Goal: Task Accomplishment & Management: Manage account settings

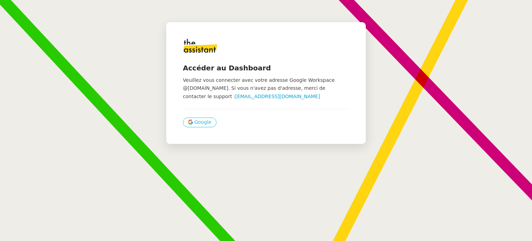
click at [198, 121] on span "Google" at bounding box center [202, 122] width 17 height 8
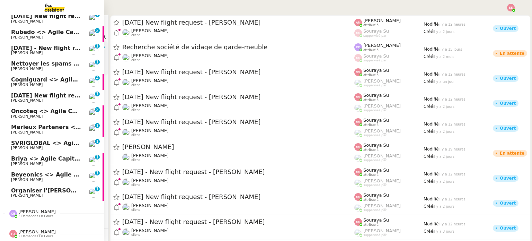
scroll to position [213, 0]
click at [43, 76] on span "Cogniguard <> Agile Capital Markets" at bounding box center [69, 79] width 116 height 7
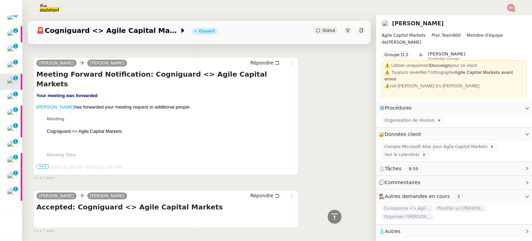
scroll to position [623, 0]
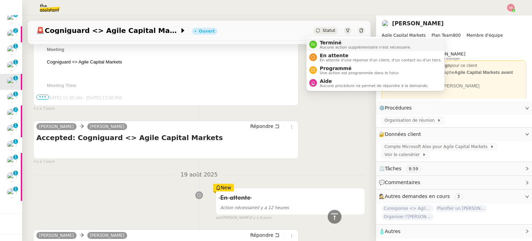
click at [321, 43] on span "Terminé" at bounding box center [365, 43] width 91 height 6
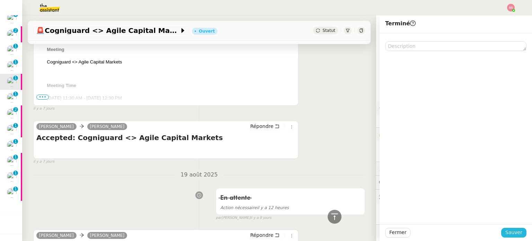
click at [505, 234] on span "Sauver" at bounding box center [513, 232] width 17 height 8
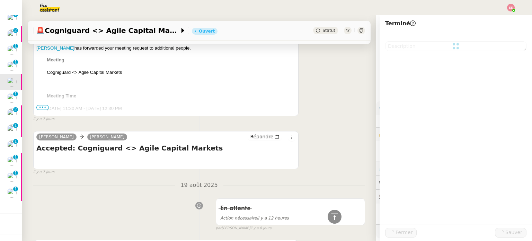
scroll to position [634, 0]
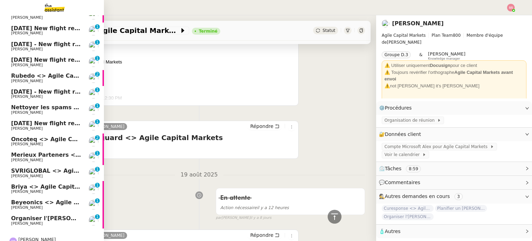
scroll to position [166, 0]
click at [59, 137] on span "Oncoteq <> Agile Capital Markets" at bounding box center [64, 138] width 106 height 7
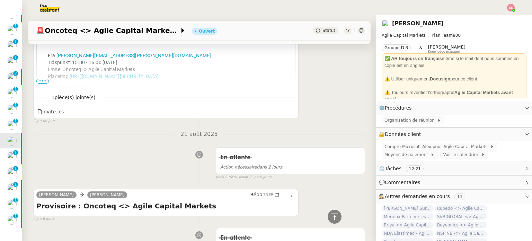
scroll to position [451, 0]
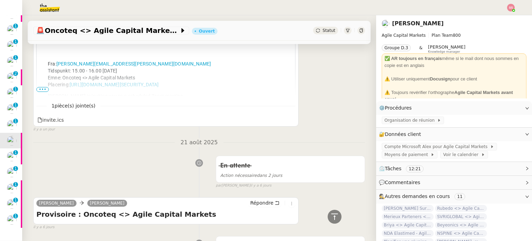
click at [37, 91] on span "•••" at bounding box center [42, 89] width 12 height 5
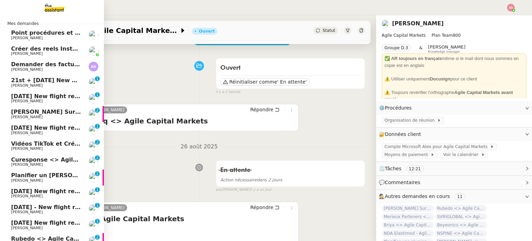
scroll to position [2, 0]
click at [70, 112] on span "[PERSON_NAME] Surgical <> Agile Capital Markets" at bounding box center [90, 112] width 159 height 7
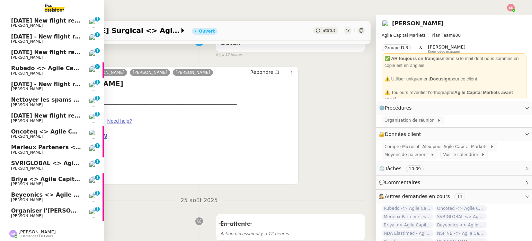
scroll to position [197, 0]
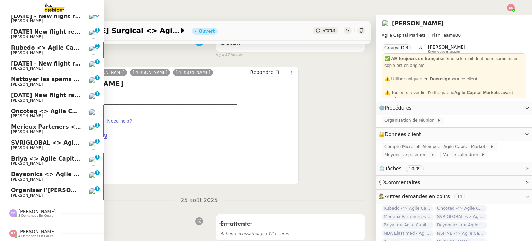
click at [27, 189] on span "Organiser l'[PERSON_NAME] pour [PERSON_NAME]" at bounding box center [90, 190] width 158 height 7
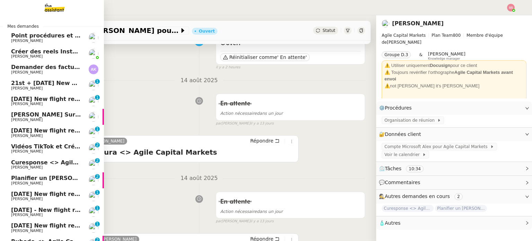
click at [31, 69] on span "Demander des factures pour SARL 2TLR et ACCATEA" at bounding box center [92, 67] width 163 height 7
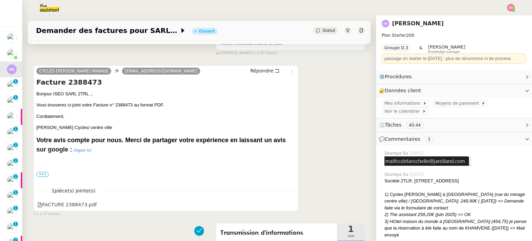
scroll to position [170, 0]
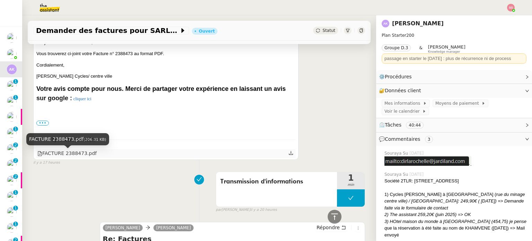
click at [69, 156] on div "FACTURE 2388473.pdf" at bounding box center [66, 153] width 59 height 8
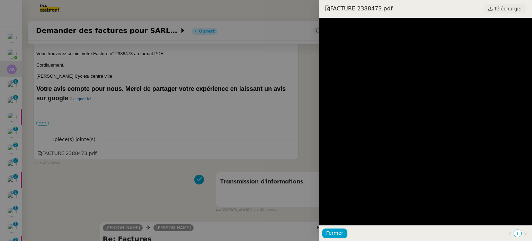
click at [504, 8] on span "Télécharger" at bounding box center [508, 8] width 28 height 9
click at [15, 55] on div at bounding box center [266, 120] width 532 height 241
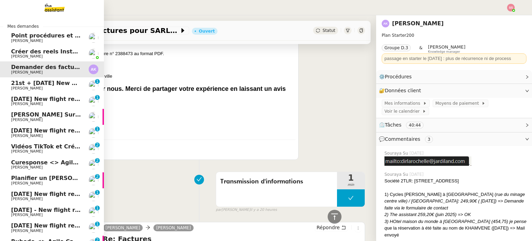
click at [34, 58] on span "[PERSON_NAME]" at bounding box center [27, 56] width 32 height 5
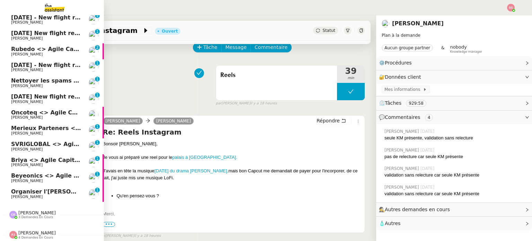
scroll to position [197, 0]
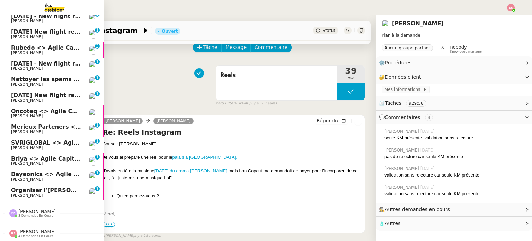
click at [17, 188] on span "Organiser l'[PERSON_NAME] pour [PERSON_NAME]" at bounding box center [90, 190] width 158 height 7
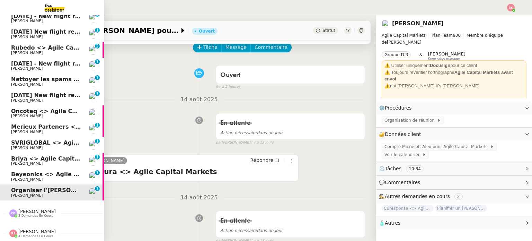
click at [20, 177] on span "[PERSON_NAME]" at bounding box center [27, 179] width 32 height 5
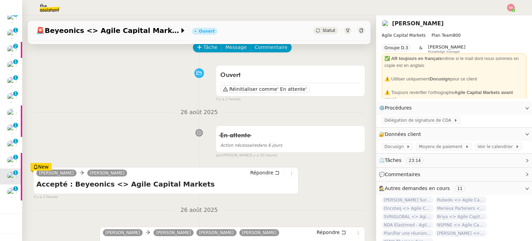
scroll to position [173, 0]
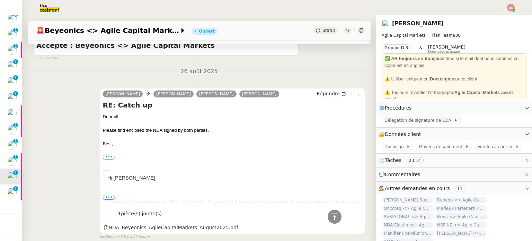
click at [322, 33] on span "Statut" at bounding box center [328, 30] width 13 height 5
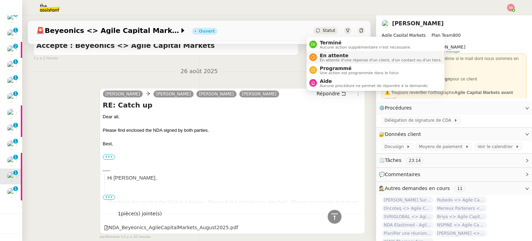
click at [318, 51] on li "En attente En attente d'une réponse d'un client, d'un contact ou d'un tiers." at bounding box center [375, 57] width 138 height 13
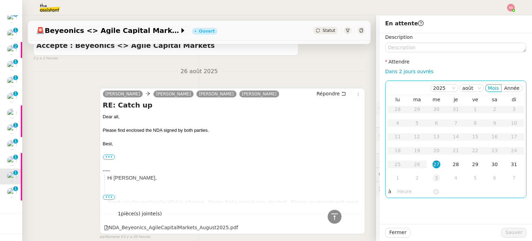
click at [435, 177] on td "3" at bounding box center [436, 178] width 19 height 14
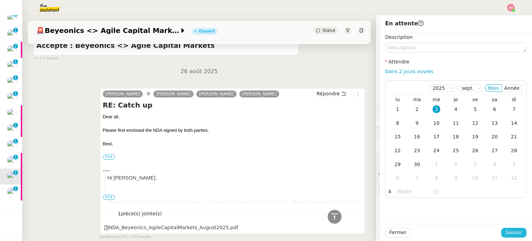
click at [510, 233] on span "Sauver" at bounding box center [513, 232] width 17 height 8
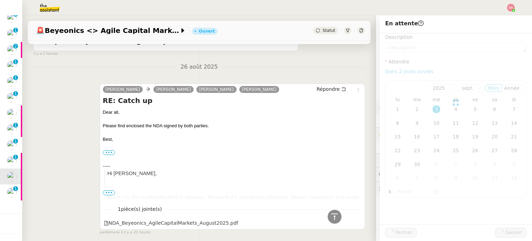
scroll to position [169, 0]
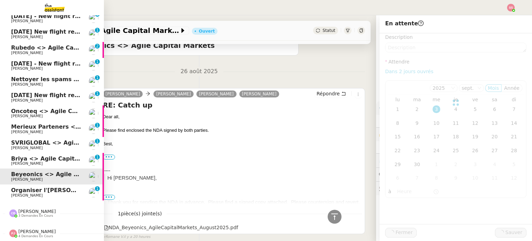
scroll to position [181, 0]
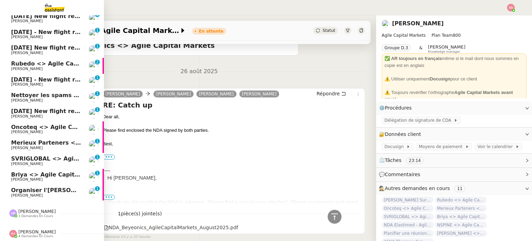
click at [27, 171] on span "Briya <> Agile Capital Markets ([PERSON_NAME])" at bounding box center [88, 174] width 155 height 7
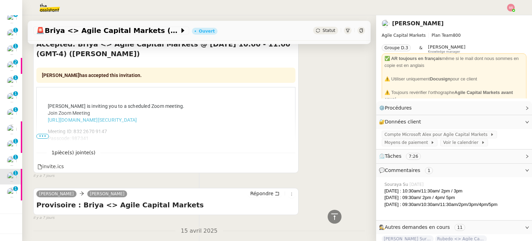
scroll to position [238, 0]
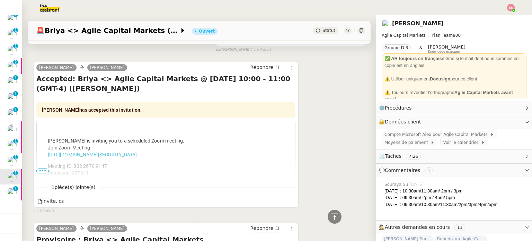
click at [325, 28] on span "Statut" at bounding box center [328, 30] width 13 height 5
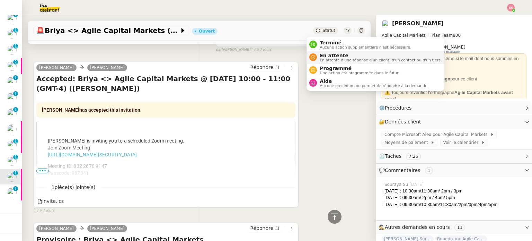
click at [335, 55] on span "En attente" at bounding box center [381, 56] width 122 height 6
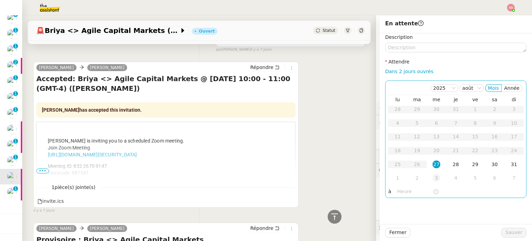
click at [435, 173] on td "3" at bounding box center [436, 178] width 19 height 14
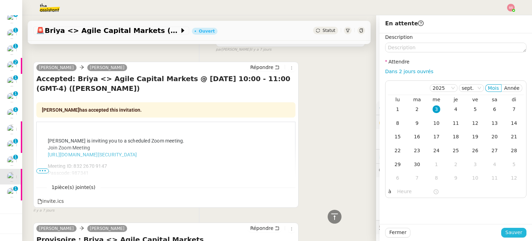
click at [502, 230] on button "Sauver" at bounding box center [513, 232] width 25 height 10
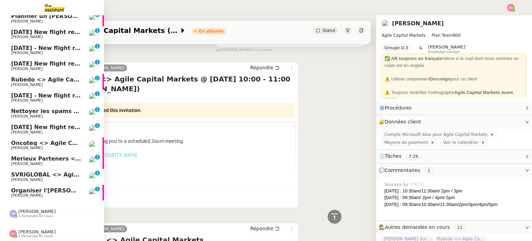
scroll to position [165, 0]
click at [47, 178] on span "[PERSON_NAME]" at bounding box center [46, 180] width 70 height 4
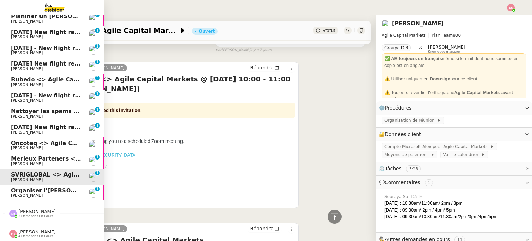
scroll to position [191, 0]
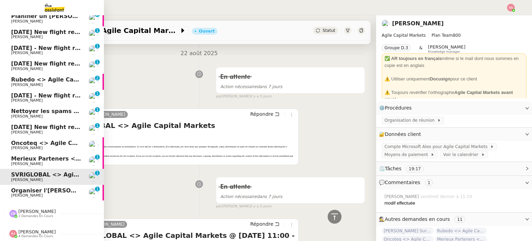
click at [53, 124] on span "[DATE] New flight request - [PERSON_NAME]" at bounding box center [80, 127] width 139 height 7
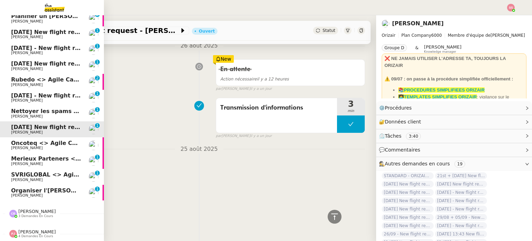
scroll to position [191, 0]
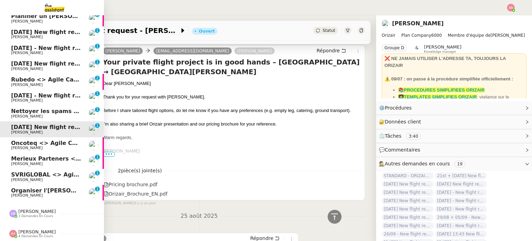
click at [44, 108] on span "Nettoyer les spams des emails - août 2025" at bounding box center [77, 111] width 133 height 7
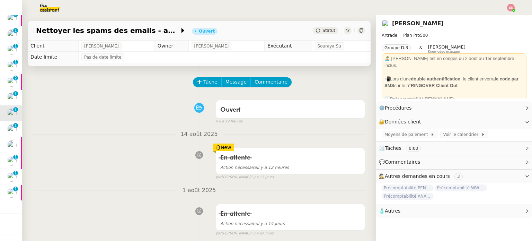
click at [322, 32] on span "Statut" at bounding box center [328, 30] width 13 height 5
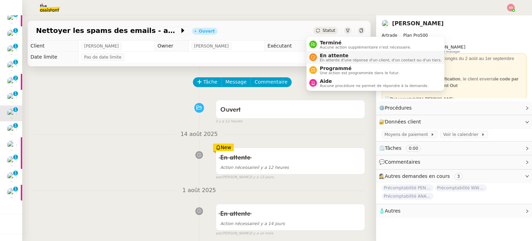
click at [322, 54] on span "En attente" at bounding box center [381, 56] width 122 height 6
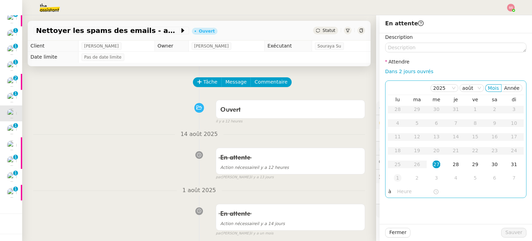
click at [394, 177] on div "1" at bounding box center [398, 178] width 8 height 8
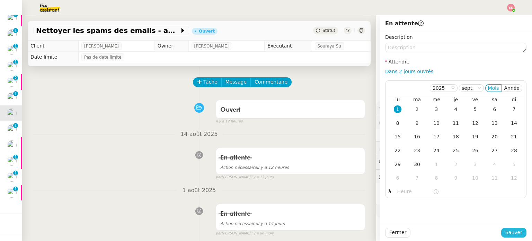
drag, startPoint x: 518, startPoint y: 231, endPoint x: 507, endPoint y: 232, distance: 10.8
click at [518, 231] on button "Sauver" at bounding box center [513, 232] width 25 height 10
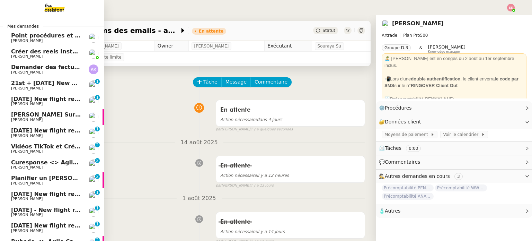
scroll to position [35, 0]
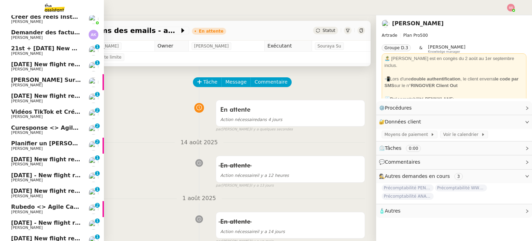
click at [28, 38] on span "[PERSON_NAME]" at bounding box center [27, 37] width 32 height 5
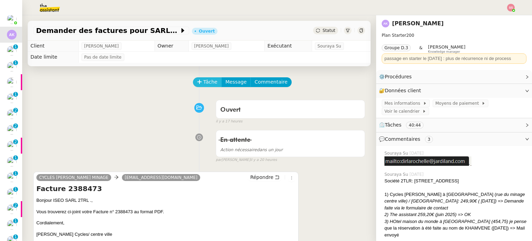
click at [208, 83] on span "Tâche" at bounding box center [210, 82] width 14 height 8
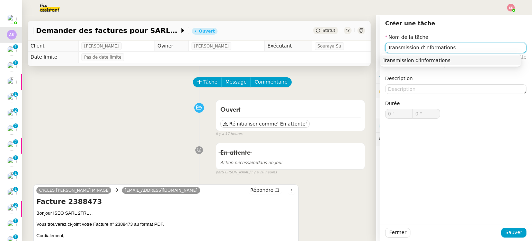
click at [402, 59] on div "Transmission d'informations" at bounding box center [451, 60] width 136 height 6
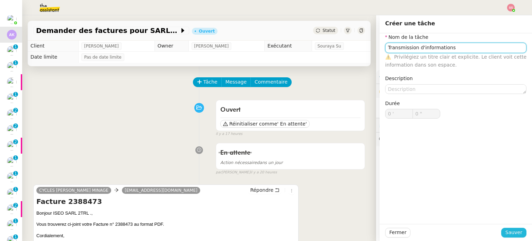
type input "Transmission d'informations"
click at [505, 230] on span "Sauver" at bounding box center [513, 232] width 17 height 8
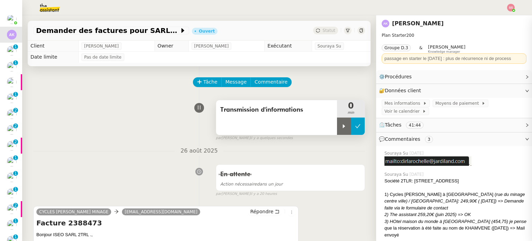
click at [351, 126] on button at bounding box center [358, 125] width 14 height 17
click at [348, 126] on icon at bounding box center [351, 126] width 6 height 6
click at [337, 130] on div at bounding box center [344, 125] width 14 height 17
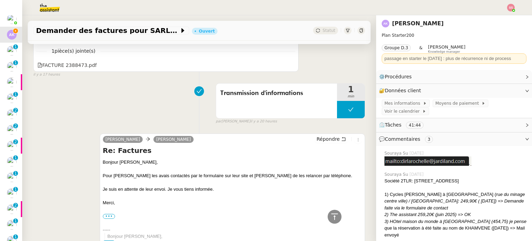
scroll to position [277, 0]
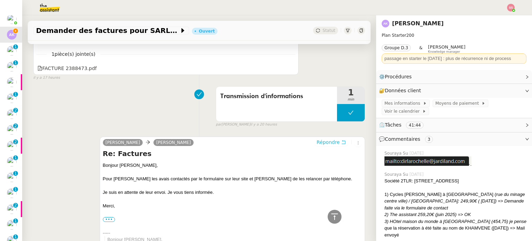
click at [324, 141] on span "Répondre" at bounding box center [327, 141] width 23 height 7
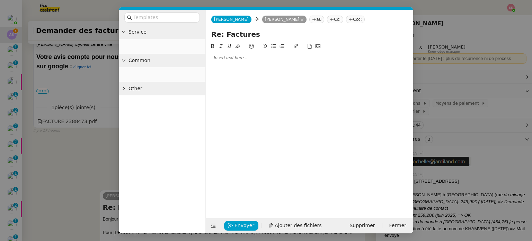
scroll to position [330, 0]
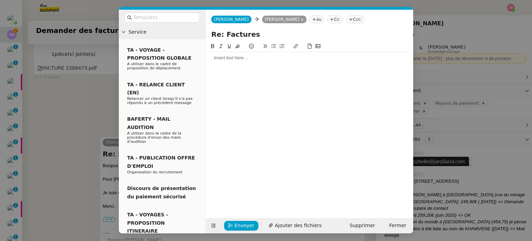
click at [249, 59] on div at bounding box center [309, 58] width 202 height 6
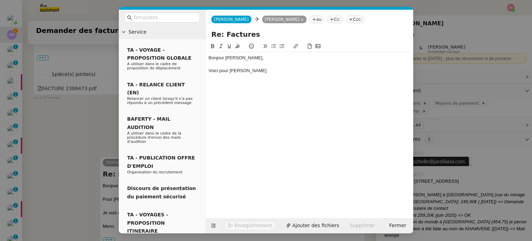
scroll to position [350, 0]
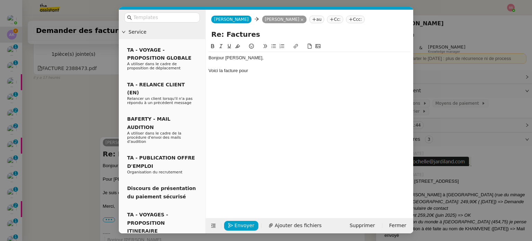
click at [95, 86] on nz-modal-container "Service TA - VOYAGE - PROPOSITION GLOBALE A utiliser dans le cadre de propositi…" at bounding box center [266, 120] width 532 height 241
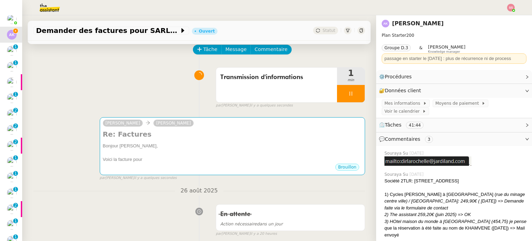
scroll to position [0, 0]
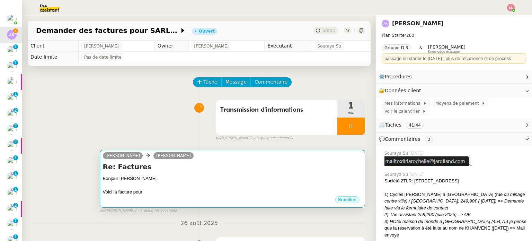
click at [157, 163] on h4 "Re: Factures" at bounding box center [232, 167] width 259 height 10
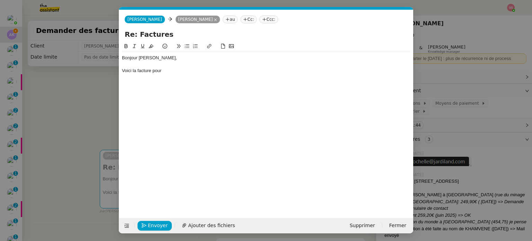
scroll to position [0, 15]
click at [170, 68] on div "Voici la facture pour" at bounding box center [266, 71] width 288 height 6
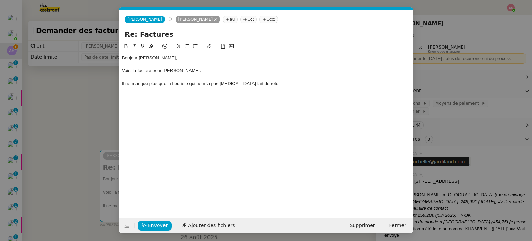
scroll to position [50, 0]
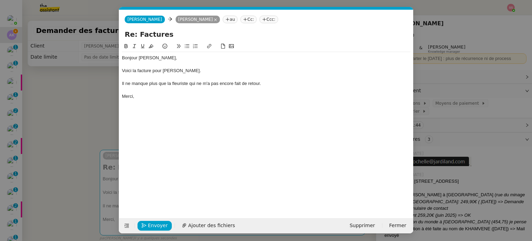
click at [214, 232] on div "Envoyer Ajouter des fichiers Supprimer Fermer" at bounding box center [266, 225] width 294 height 15
click at [213, 229] on button "Ajouter des fichiers" at bounding box center [208, 226] width 61 height 10
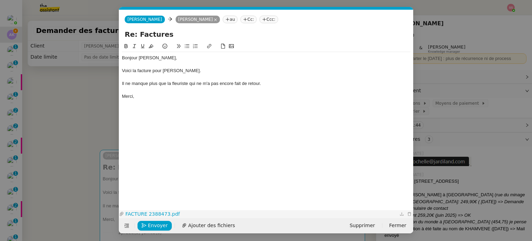
click at [157, 213] on link "FACTURE 2388473.pdf" at bounding box center [261, 214] width 274 height 8
click at [156, 227] on span "Envoyer" at bounding box center [158, 225] width 20 height 8
click at [156, 227] on span "Confirmer l'envoi" at bounding box center [169, 225] width 42 height 8
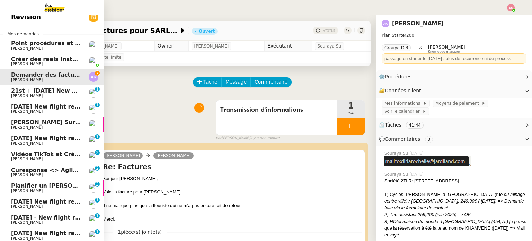
scroll to position [0, 0]
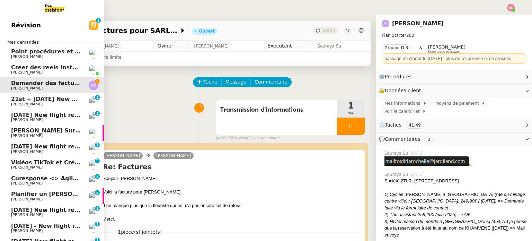
click at [48, 134] on span "[PERSON_NAME]" at bounding box center [46, 136] width 70 height 4
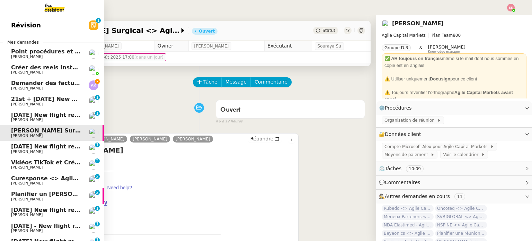
click at [53, 88] on span "[PERSON_NAME]" at bounding box center [46, 88] width 70 height 4
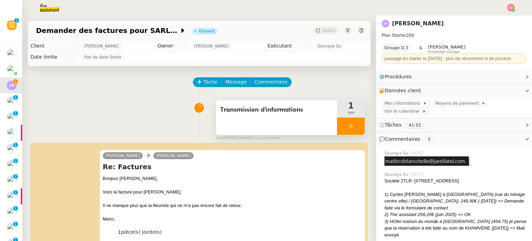
click at [347, 126] on div at bounding box center [351, 125] width 28 height 17
click at [355, 126] on icon at bounding box center [358, 126] width 6 height 6
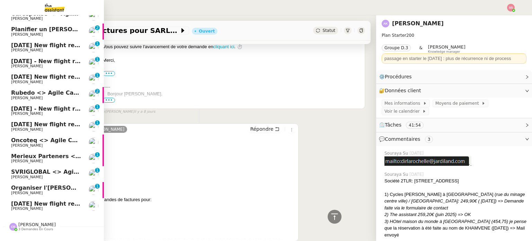
scroll to position [165, 0]
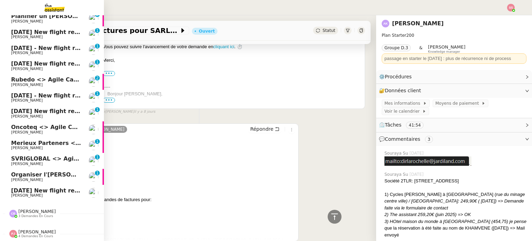
click at [29, 229] on span "[PERSON_NAME]" at bounding box center [36, 231] width 37 height 5
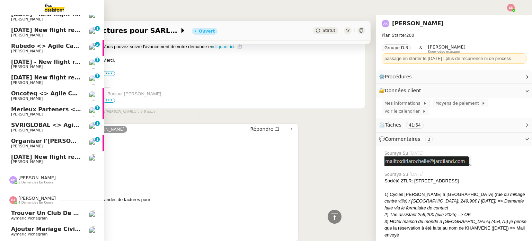
scroll to position [229, 0]
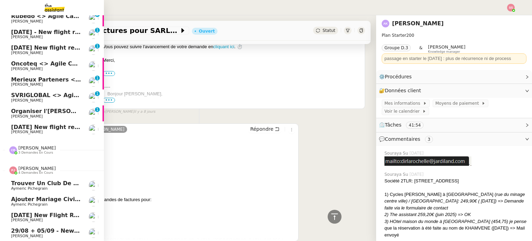
click at [39, 197] on span "Ajouter mariage civil au calendrier" at bounding box center [66, 199] width 110 height 7
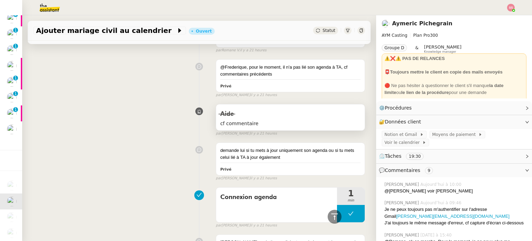
scroll to position [858, 0]
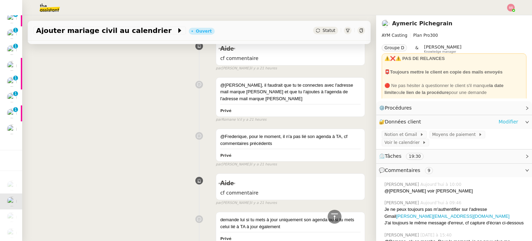
click at [504, 120] on link "Modifier" at bounding box center [508, 122] width 20 height 8
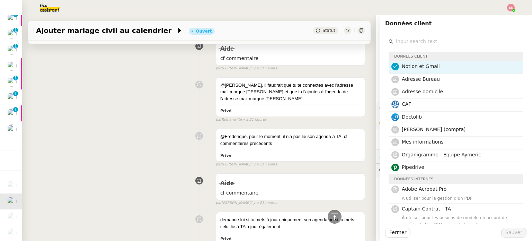
click at [144, 133] on div "@[PERSON_NAME], pour le moment, il n'a pas lié son agenda à TA, cf commentaires…" at bounding box center [199, 146] width 332 height 42
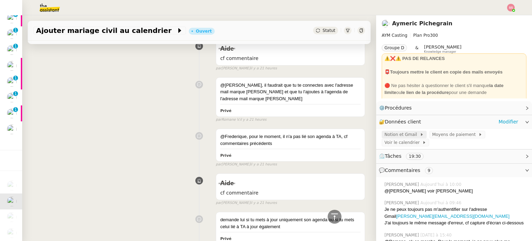
click at [403, 136] on span "Notion et Gmail" at bounding box center [401, 134] width 35 height 7
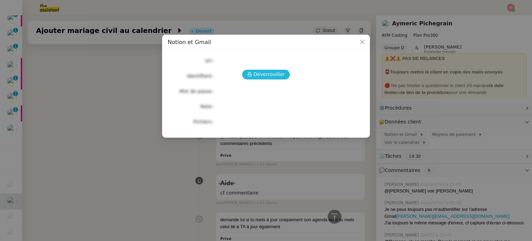
click at [275, 74] on span "Déverrouiller" at bounding box center [269, 74] width 32 height 8
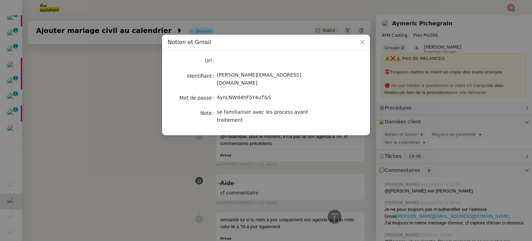
click at [235, 95] on span "4ynLNWd4hF5Y4uT&S" at bounding box center [244, 98] width 54 height 6
copy span "4ynLNWd4hF5Y4uT&S"
click at [158, 153] on nz-modal-container "Notion et Gmail Url Identifiant [EMAIL_ADDRESS][DOMAIN_NAME] Mot de passe [SECU…" at bounding box center [266, 120] width 532 height 241
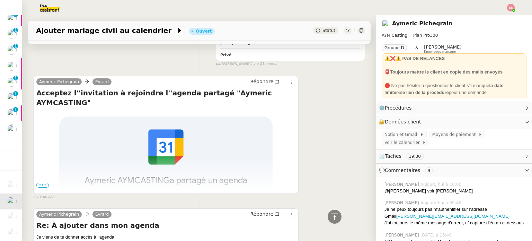
scroll to position [1205, 0]
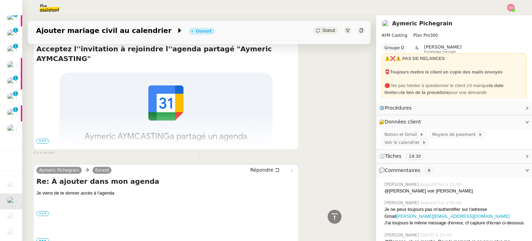
click at [43, 138] on span "•••" at bounding box center [42, 140] width 12 height 5
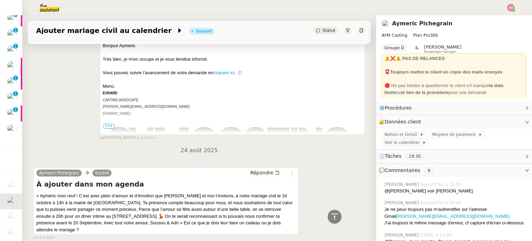
scroll to position [2247, 0]
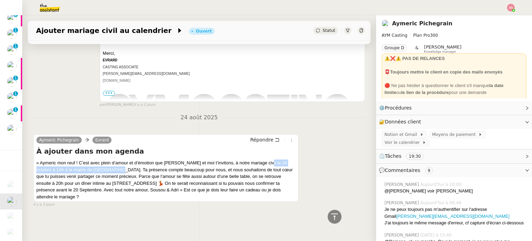
drag, startPoint x: 260, startPoint y: 159, endPoint x: 107, endPoint y: 166, distance: 153.6
click at [107, 166] on div "« Aymeric mon reuf ! C’est avec plein d’amour et d’émotion que [PERSON_NAME] et…" at bounding box center [165, 179] width 259 height 41
drag, startPoint x: 151, startPoint y: 184, endPoint x: 178, endPoint y: 185, distance: 27.0
click at [178, 185] on div "« Aymeric mon reuf ! C’est avec plein d’amour et d’émotion que [PERSON_NAME] et…" at bounding box center [165, 179] width 259 height 41
copy div "ousou & Adri"
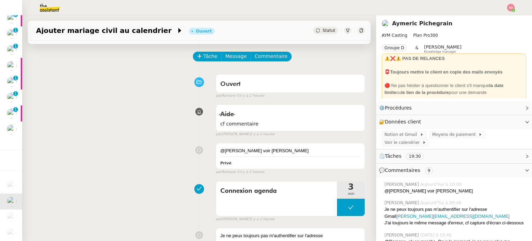
scroll to position [0, 0]
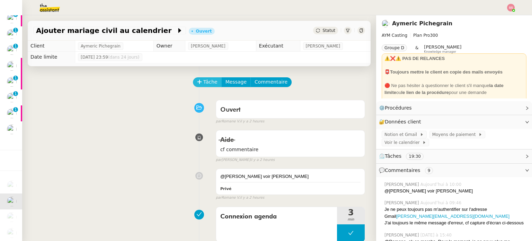
click at [207, 80] on span "Tâche" at bounding box center [210, 82] width 14 height 8
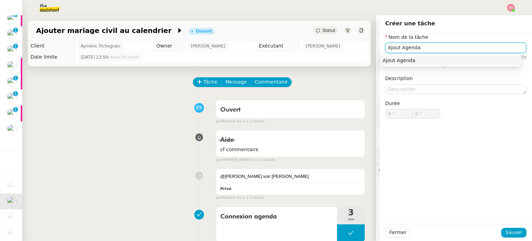
click at [384, 63] on div "Ajout Agenda" at bounding box center [451, 60] width 136 height 6
type input "Ajout Agenda"
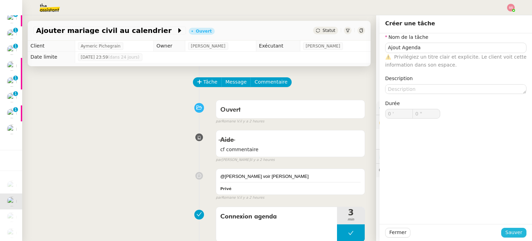
click at [511, 234] on span "Sauver" at bounding box center [513, 232] width 17 height 8
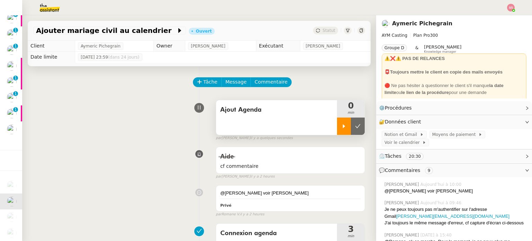
click at [337, 131] on div at bounding box center [344, 125] width 14 height 17
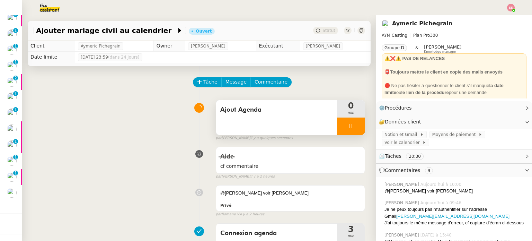
scroll to position [165, 0]
click at [346, 128] on div at bounding box center [351, 125] width 28 height 17
click at [355, 128] on icon at bounding box center [358, 126] width 6 height 6
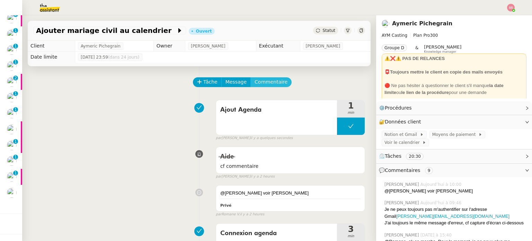
click at [254, 84] on span "Commentaire" at bounding box center [270, 82] width 33 height 8
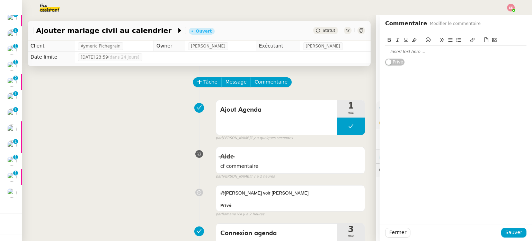
click at [400, 52] on div at bounding box center [455, 51] width 141 height 6
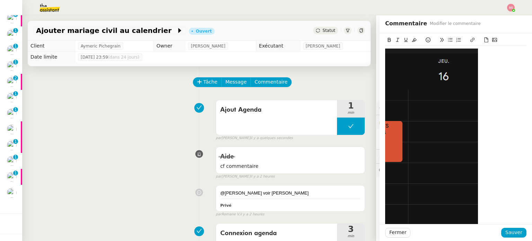
scroll to position [15, 0]
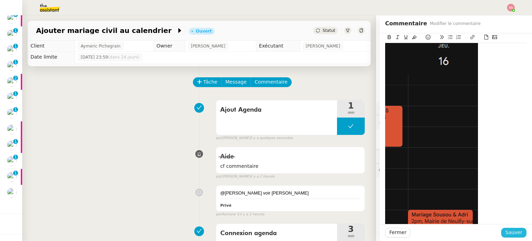
click at [513, 230] on span "Sauver" at bounding box center [513, 232] width 17 height 8
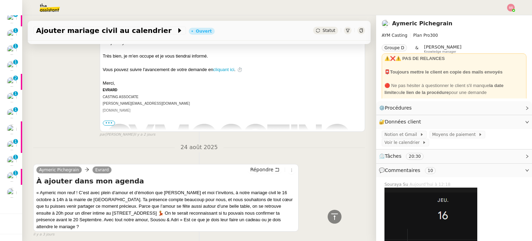
scroll to position [2551, 0]
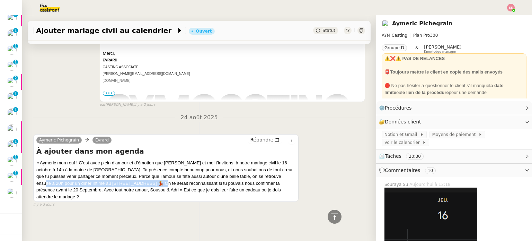
drag, startPoint x: 37, startPoint y: 180, endPoint x: 150, endPoint y: 178, distance: 112.5
click at [150, 178] on div "« Aymeric mon reuf ! C’est avec plein d’amour et d’émotion que [PERSON_NAME] et…" at bounding box center [165, 179] width 259 height 41
copy div "20h pour un dîner intime au [STREET_ADDRESS]"
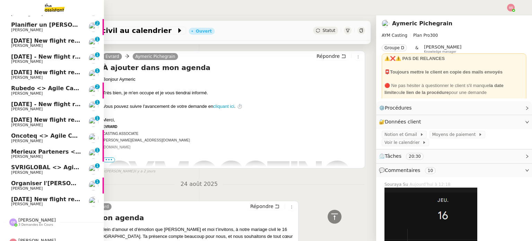
scroll to position [165, 0]
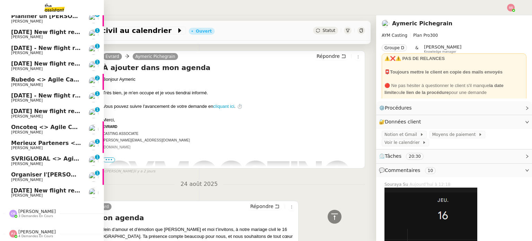
click at [29, 229] on span "[PERSON_NAME]" at bounding box center [36, 231] width 37 height 5
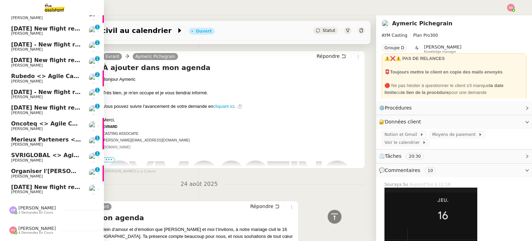
scroll to position [229, 0]
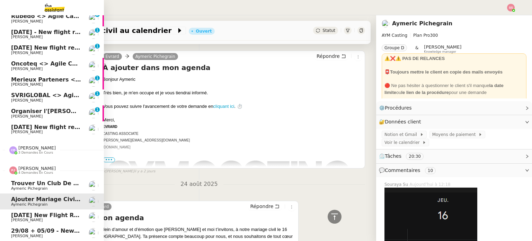
click at [45, 202] on span "Aymeric Pichegrain" at bounding box center [46, 204] width 70 height 4
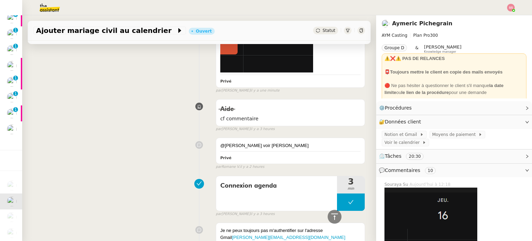
scroll to position [115, 0]
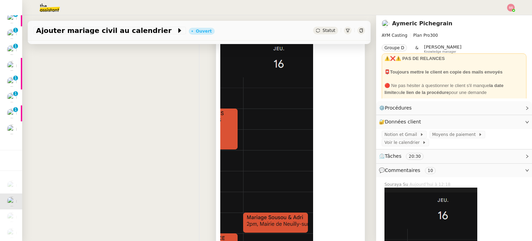
click at [314, 88] on div at bounding box center [290, 164] width 140 height 256
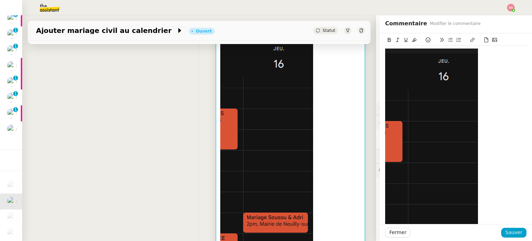
click at [455, 79] on img at bounding box center [431, 176] width 93 height 256
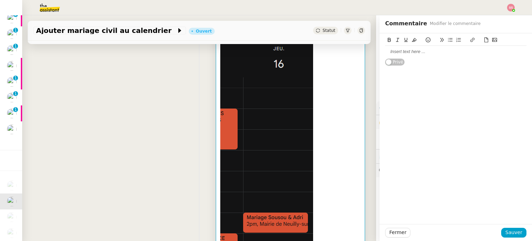
click at [441, 77] on div "Privé" at bounding box center [455, 128] width 152 height 190
click at [415, 54] on div at bounding box center [455, 51] width 141 height 6
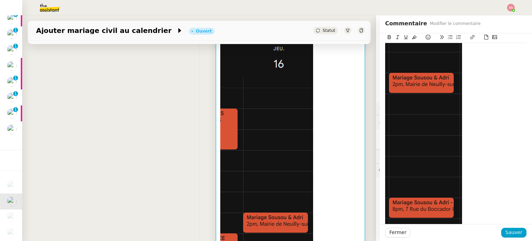
scroll to position [122, 0]
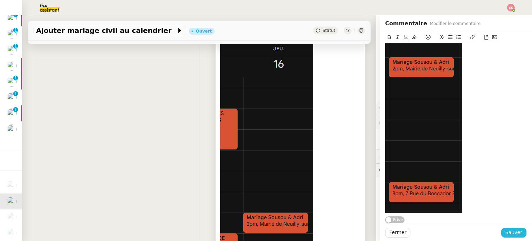
click at [513, 230] on span "Sauver" at bounding box center [513, 232] width 17 height 8
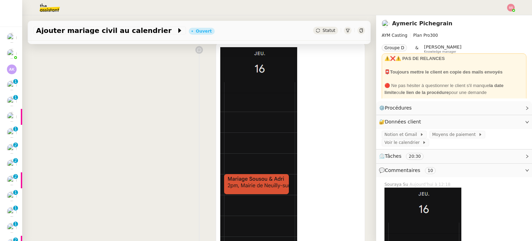
click at [136, 108] on div "Privé false par [PERSON_NAME] il y a 2 minutes" at bounding box center [199, 194] width 332 height 311
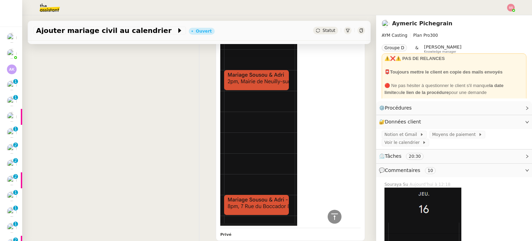
scroll to position [208, 0]
click at [81, 151] on div "Privé false par [PERSON_NAME] il y a 4 minutes" at bounding box center [199, 91] width 332 height 311
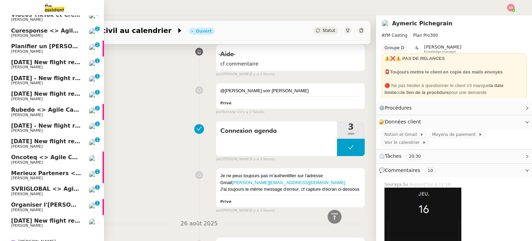
scroll to position [131, 0]
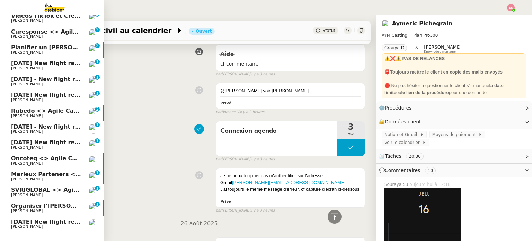
click at [61, 109] on span "Rubedo <> Agile Capital Markets ([PERSON_NAME])" at bounding box center [92, 110] width 162 height 7
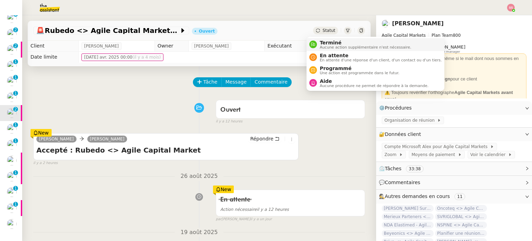
click at [321, 40] on span "Terminé" at bounding box center [365, 43] width 91 height 6
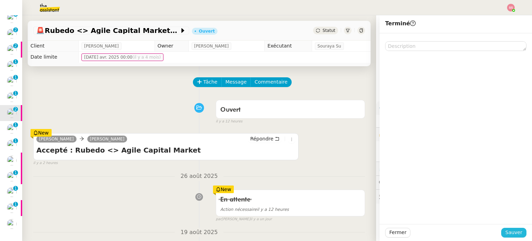
click at [504, 228] on button "Sauver" at bounding box center [513, 232] width 25 height 10
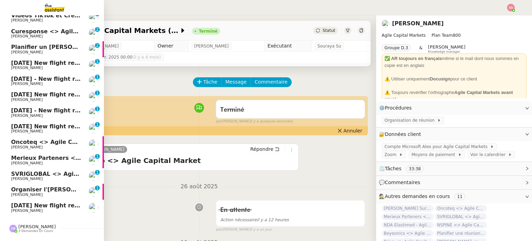
scroll to position [112, 0]
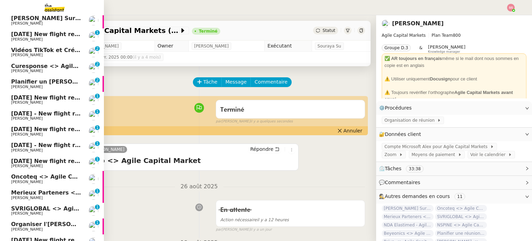
click at [44, 80] on span "Planifier un [PERSON_NAME] pour vendredi prochain" at bounding box center [93, 81] width 164 height 7
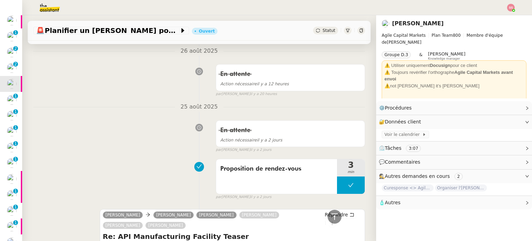
scroll to position [69, 0]
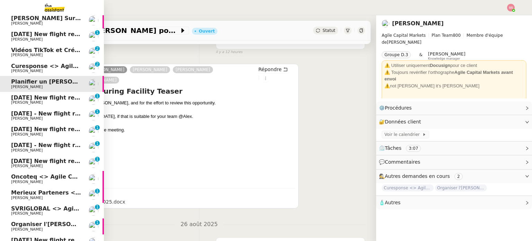
click at [17, 221] on span "Organiser l'[PERSON_NAME] pour [PERSON_NAME]" at bounding box center [90, 224] width 158 height 7
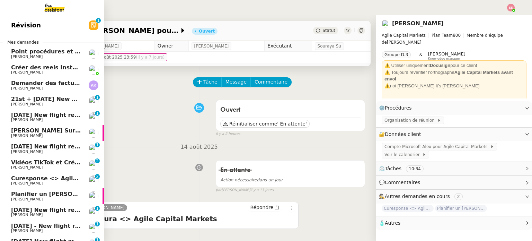
click at [29, 133] on span "[PERSON_NAME] Surgical <> Agile Capital Markets" at bounding box center [90, 130] width 159 height 7
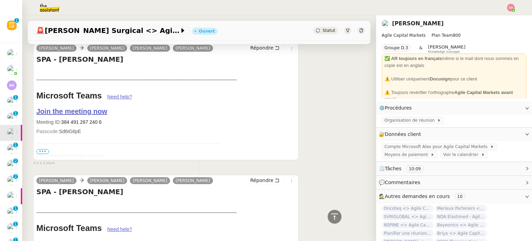
scroll to position [623, 0]
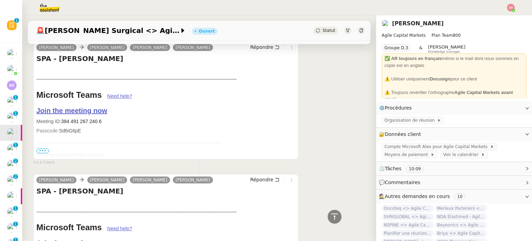
click at [43, 148] on span "•••" at bounding box center [42, 150] width 12 height 5
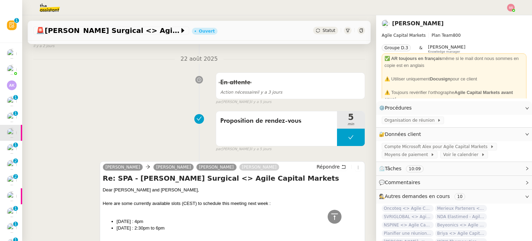
scroll to position [2147, 0]
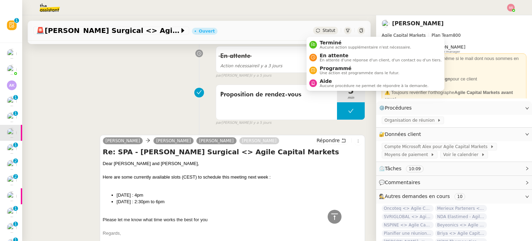
click at [313, 27] on div "Statut" at bounding box center [325, 31] width 25 height 8
click at [318, 42] on div "Terminé Aucune action supplémentaire n'est nécessaire." at bounding box center [364, 44] width 94 height 9
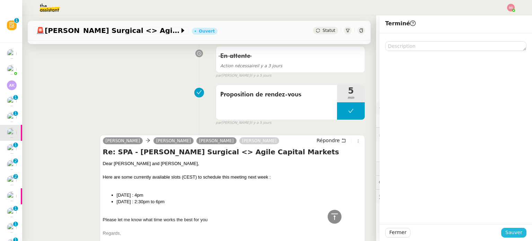
click at [512, 231] on span "Sauver" at bounding box center [513, 232] width 17 height 8
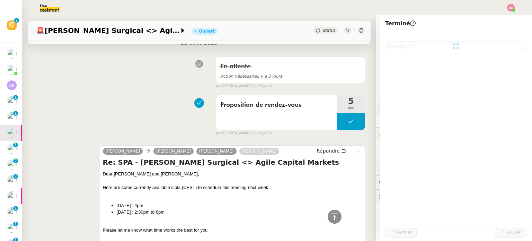
scroll to position [2157, 0]
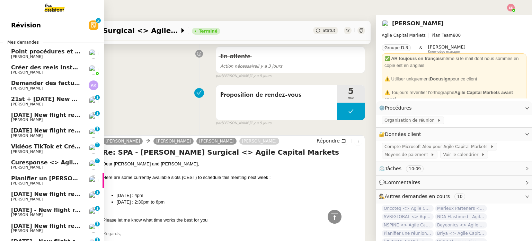
click at [51, 82] on span "Demander des factures pour SARL 2TLR et ACCATEA" at bounding box center [92, 83] width 163 height 7
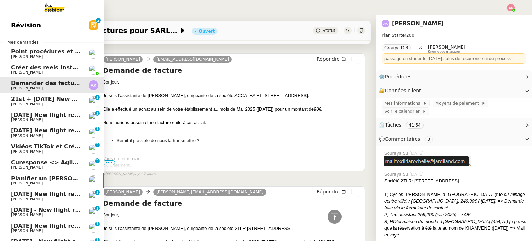
scroll to position [422, 0]
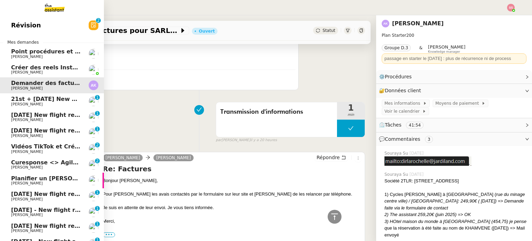
click at [73, 162] on span "Curesponse <> Agile Capital Markets" at bounding box center [69, 162] width 117 height 7
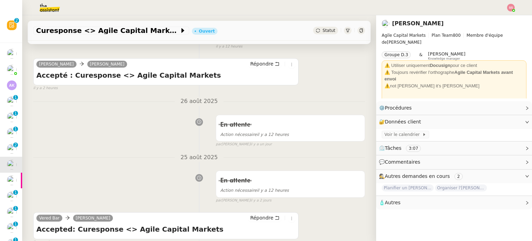
scroll to position [69, 0]
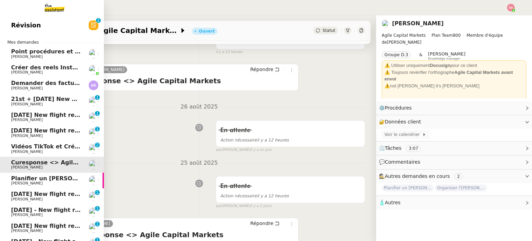
click at [39, 176] on span "Planifier un [PERSON_NAME] pour vendredi prochain" at bounding box center [93, 178] width 164 height 7
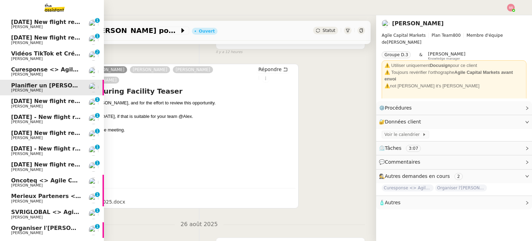
scroll to position [104, 0]
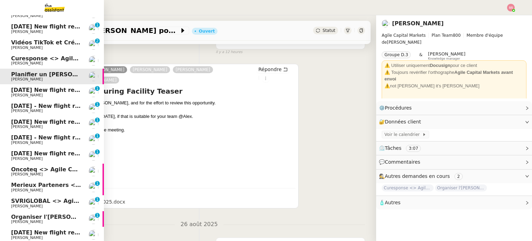
click at [28, 173] on span "[PERSON_NAME]" at bounding box center [27, 174] width 32 height 5
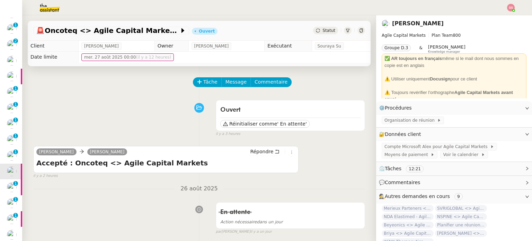
scroll to position [173, 0]
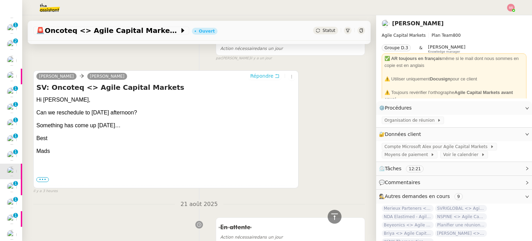
click at [256, 77] on span "Répondre" at bounding box center [261, 75] width 23 height 7
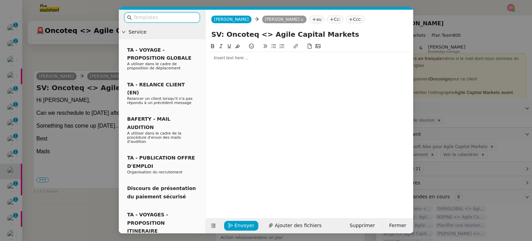
scroll to position [227, 0]
click at [241, 59] on div at bounding box center [309, 58] width 202 height 6
click at [96, 57] on nz-modal-container "Service TA - VOYAGE - PROPOSITION GLOBALE A utiliser dans le cadre de propositi…" at bounding box center [266, 120] width 532 height 241
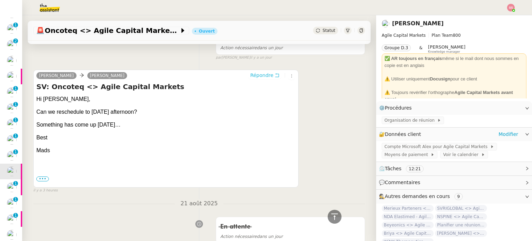
scroll to position [259, 0]
click at [395, 121] on span "Organisation de réunion" at bounding box center [410, 120] width 53 height 7
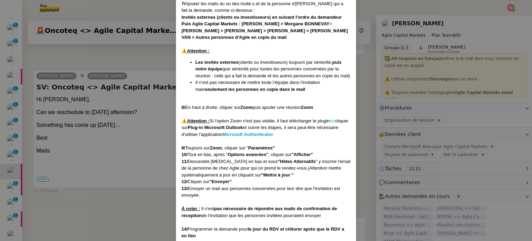
click at [153, 70] on nz-modal-container "Créée le : [DATE] MAJ le : [DATE] Contexte : Agile Capital Market est une banqu…" at bounding box center [266, 120] width 532 height 241
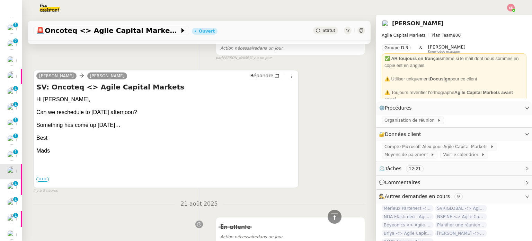
scroll to position [343, 0]
click at [395, 148] on span "Compte Microsoft Alex pour Agile Capital Markets" at bounding box center [437, 146] width 106 height 7
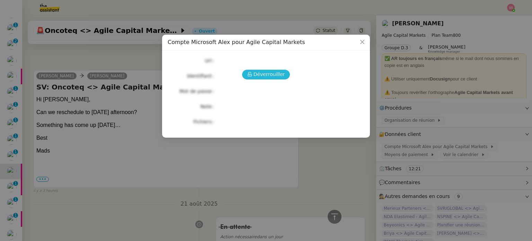
click at [260, 73] on span "Déverrouiller" at bounding box center [269, 74] width 32 height 8
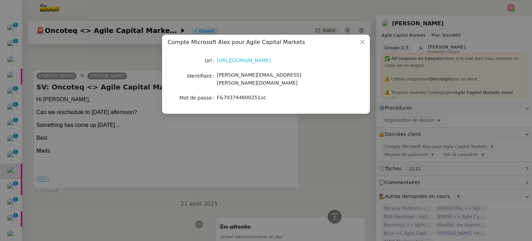
click at [251, 62] on link "[URL][DOMAIN_NAME]" at bounding box center [244, 60] width 54 height 6
click at [114, 73] on nz-modal-container "Compte Microsoft Alex pour Agile Capital Markets Url [URL][DOMAIN_NAME] Identif…" at bounding box center [266, 120] width 532 height 241
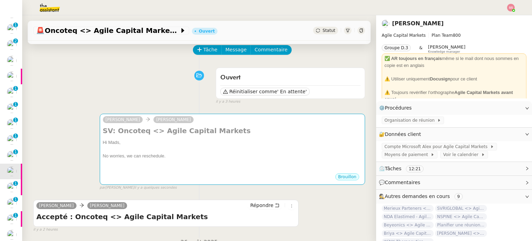
scroll to position [0, 0]
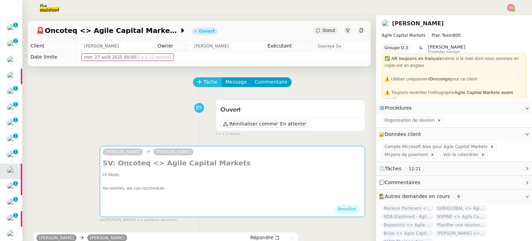
click at [203, 81] on span "Tâche" at bounding box center [210, 82] width 14 height 8
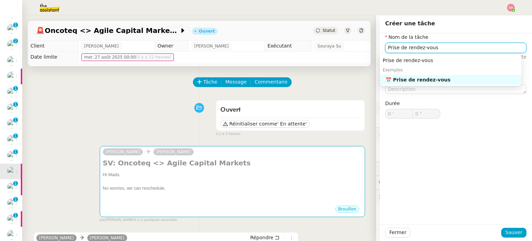
click at [431, 83] on nz-auto-option "📅 Prise de rendez-vous" at bounding box center [450, 80] width 141 height 10
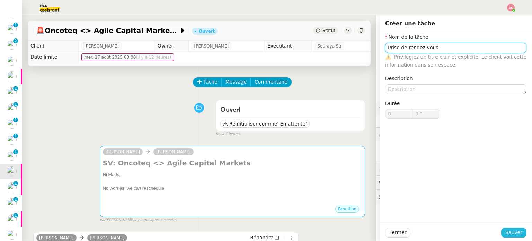
type input "Prise de rendez-vous"
click at [513, 231] on span "Sauver" at bounding box center [513, 232] width 17 height 8
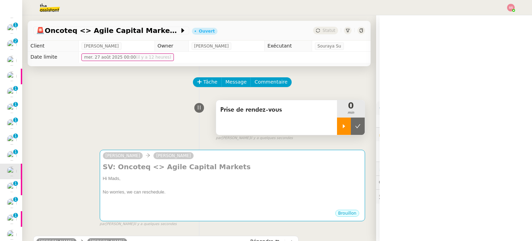
click at [341, 126] on icon at bounding box center [344, 126] width 6 height 6
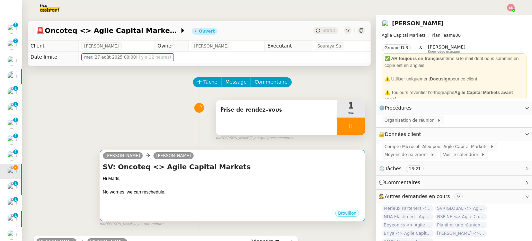
click at [231, 192] on div "No worries, we can reschedule." at bounding box center [232, 191] width 259 height 7
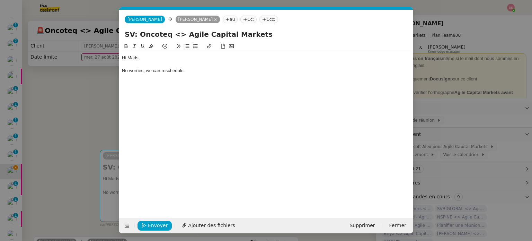
scroll to position [0, 15]
click at [193, 70] on div "No worries, we can reschedule." at bounding box center [266, 71] width 288 height 6
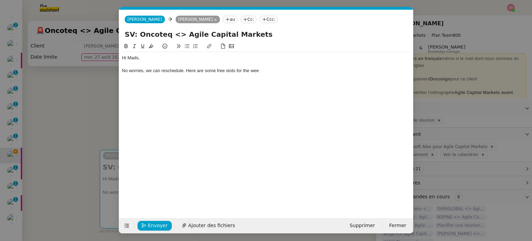
scroll to position [88, 0]
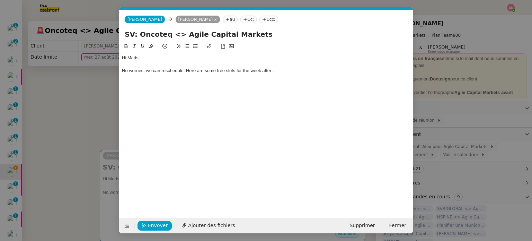
click at [186, 47] on icon at bounding box center [187, 46] width 5 height 5
click at [243, 20] on icon at bounding box center [245, 19] width 4 height 4
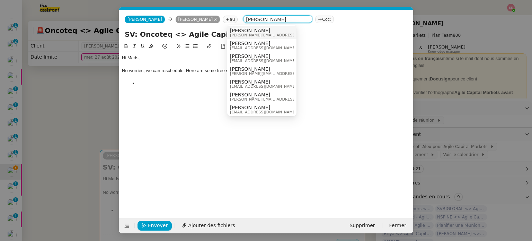
type input "[PERSON_NAME]"
click at [241, 30] on span "[PERSON_NAME]" at bounding box center [295, 31] width 130 height 6
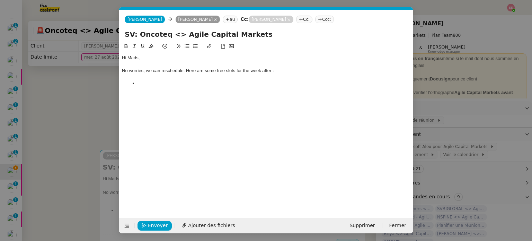
click at [162, 82] on li at bounding box center [270, 83] width 282 height 6
click at [270, 70] on div "No worries, we can reschedule. Here are some free slots for the week after :" at bounding box center [266, 71] width 288 height 6
click at [247, 88] on div at bounding box center [266, 90] width 288 height 6
click at [239, 83] on li "[DATE] :" at bounding box center [270, 83] width 282 height 6
click at [187, 118] on div "Let me know what time is best." at bounding box center [266, 115] width 288 height 6
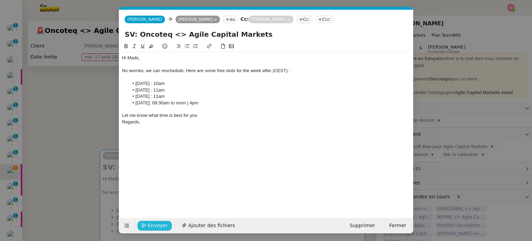
click at [162, 224] on span "Envoyer" at bounding box center [158, 225] width 20 height 8
click at [162, 223] on span "Confirmer l'envoi" at bounding box center [169, 225] width 42 height 8
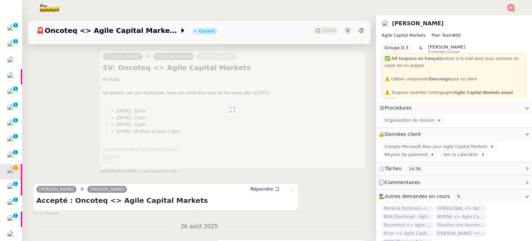
scroll to position [69, 0]
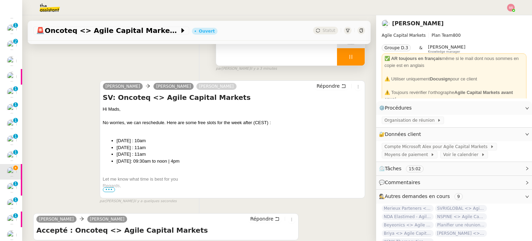
click at [353, 62] on div at bounding box center [351, 56] width 28 height 17
click at [353, 62] on button at bounding box center [358, 56] width 14 height 17
click at [316, 27] on div "Statut" at bounding box center [325, 31] width 25 height 8
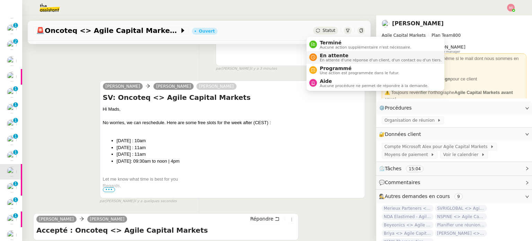
click at [332, 59] on span "En attente d'une réponse d'un client, d'un contact ou d'un tiers." at bounding box center [381, 60] width 122 height 4
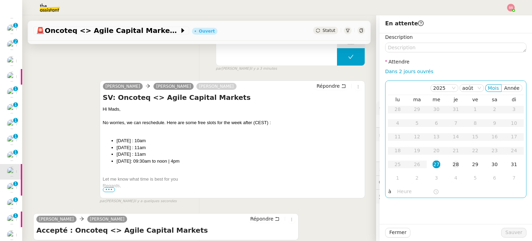
click at [446, 164] on td "28" at bounding box center [455, 165] width 19 height 14
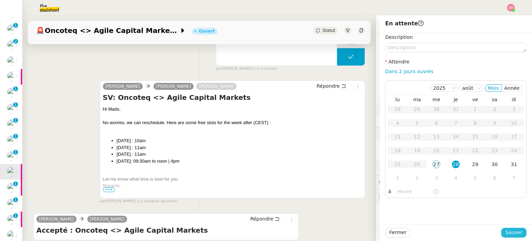
click at [516, 230] on span "Sauver" at bounding box center [513, 232] width 17 height 8
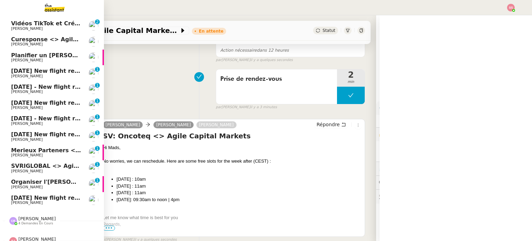
scroll to position [118, 0]
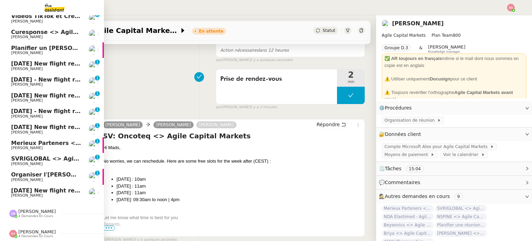
click at [34, 140] on span "Merieux Parteners <> Agile Capital Markets" at bounding box center [79, 143] width 137 height 7
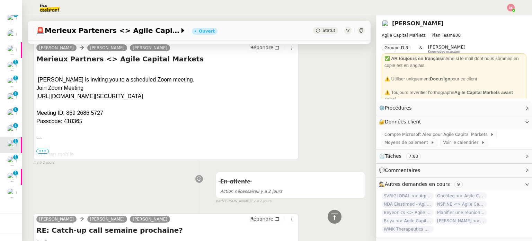
scroll to position [450, 0]
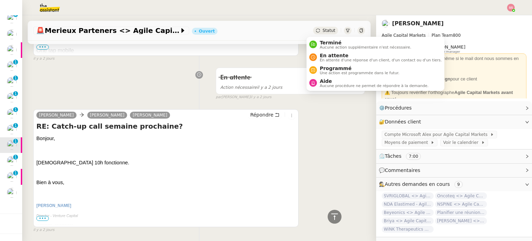
click at [316, 28] on icon at bounding box center [318, 30] width 4 height 4
click at [316, 55] on div "En attente En attente d'une réponse d'un client, d'un contact ou d'un tiers." at bounding box center [375, 57] width 132 height 9
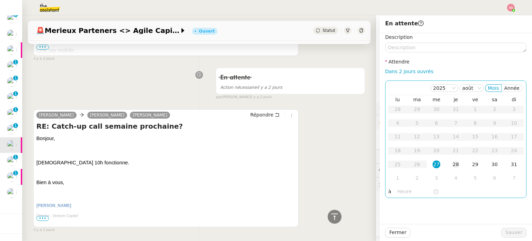
click at [453, 164] on div "28" at bounding box center [456, 164] width 8 height 8
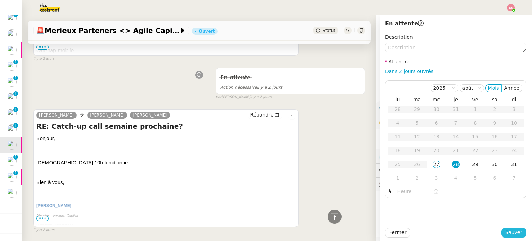
click at [507, 234] on span "Sauver" at bounding box center [513, 232] width 17 height 8
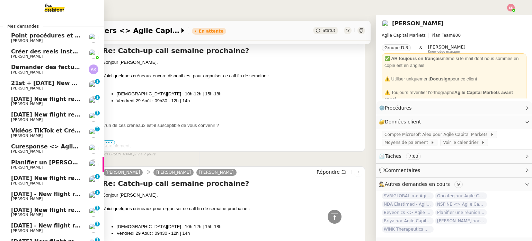
click at [30, 158] on link "Planifier un [PERSON_NAME] pour vendredi prochain [PERSON_NAME]" at bounding box center [52, 164] width 104 height 16
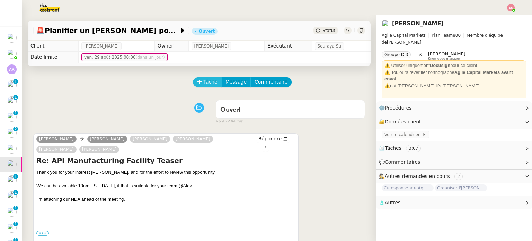
click at [207, 83] on span "Tâche" at bounding box center [210, 82] width 14 height 8
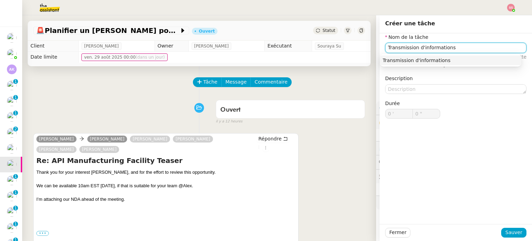
click at [410, 58] on div "Transmission d'informations" at bounding box center [451, 60] width 136 height 6
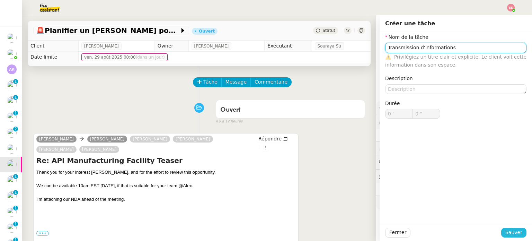
type input "Transmission d'informations"
click at [512, 233] on span "Sauver" at bounding box center [513, 232] width 17 height 8
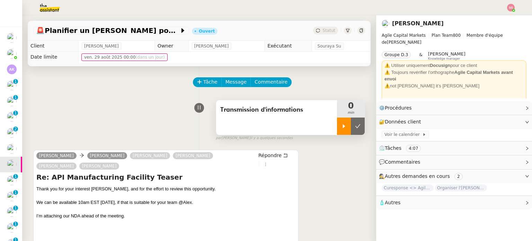
click at [337, 128] on div at bounding box center [344, 125] width 14 height 17
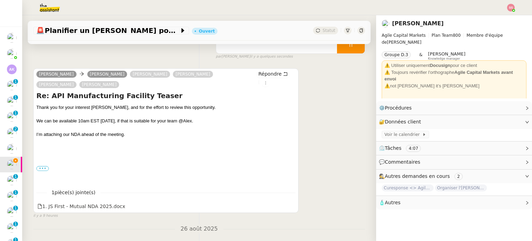
scroll to position [69, 0]
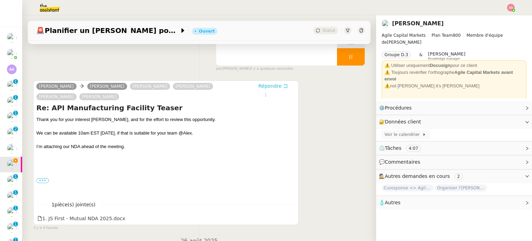
click at [260, 87] on span "Répondre" at bounding box center [269, 85] width 23 height 7
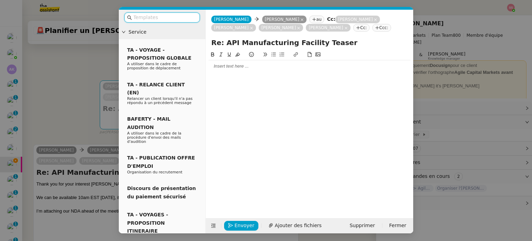
click at [233, 67] on div at bounding box center [309, 66] width 202 height 6
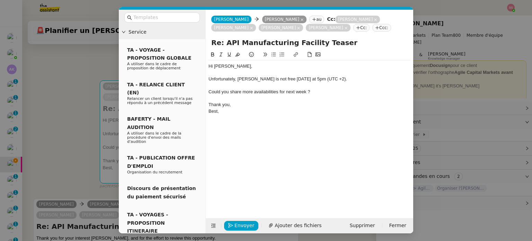
click at [85, 123] on nz-modal-container "Service TA - VOYAGE - PROPOSITION GLOBALE A utiliser dans le cadre de propositi…" at bounding box center [266, 120] width 532 height 241
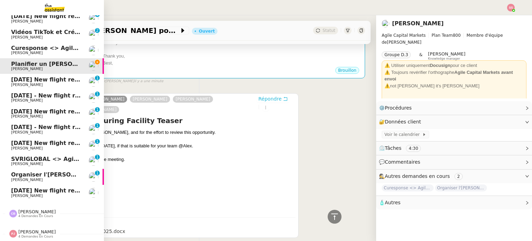
scroll to position [102, 0]
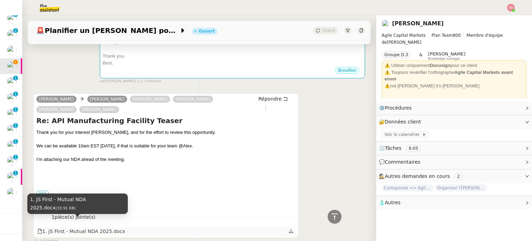
click at [95, 227] on div "1. JS First - Mutual NDA 2025.docx" at bounding box center [81, 231] width 88 height 8
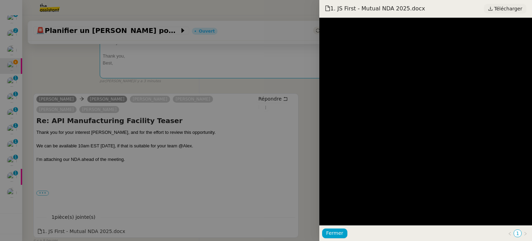
click at [493, 7] on icon at bounding box center [490, 8] width 5 height 5
click at [277, 84] on div at bounding box center [266, 120] width 532 height 241
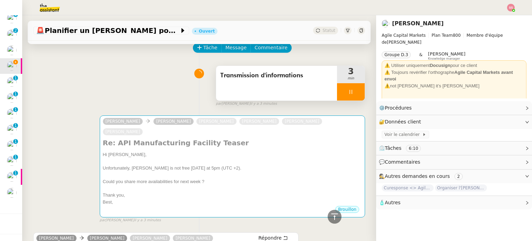
scroll to position [35, 0]
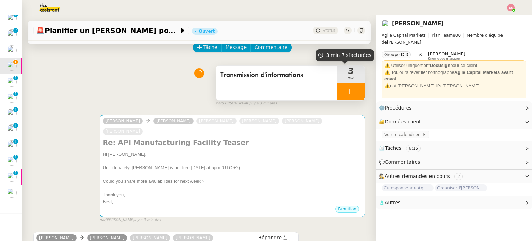
click at [355, 91] on div at bounding box center [351, 91] width 28 height 17
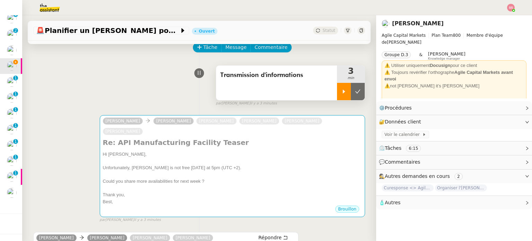
click at [355, 91] on button at bounding box center [358, 91] width 14 height 17
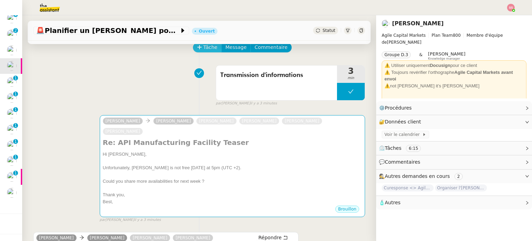
click at [205, 51] on span "Tâche" at bounding box center [210, 47] width 14 height 8
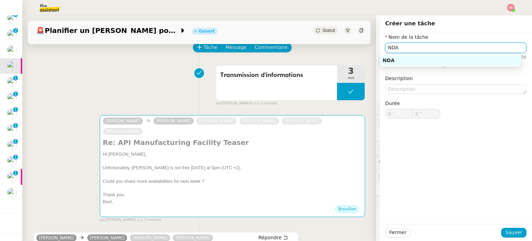
click at [391, 61] on div "NDA" at bounding box center [451, 60] width 136 height 6
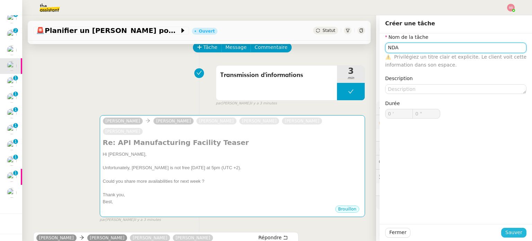
type input "NDA"
click at [505, 231] on span "Sauver" at bounding box center [513, 232] width 17 height 8
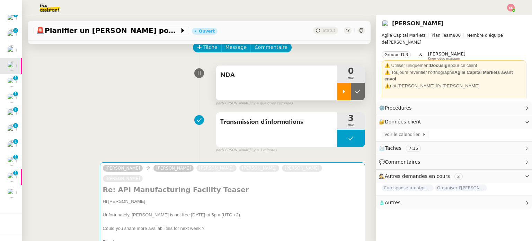
click at [343, 92] on icon at bounding box center [344, 91] width 2 height 4
click at [80, 206] on div "[PERSON_NAME] [PERSON_NAME] [PERSON_NAME] [PERSON_NAME] [PERSON_NAME] Re: API M…" at bounding box center [199, 213] width 332 height 114
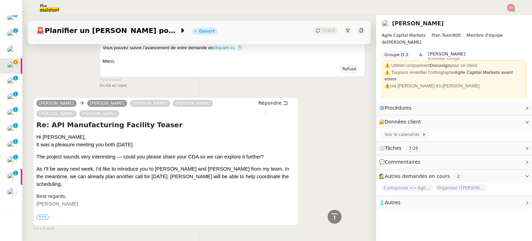
scroll to position [818, 0]
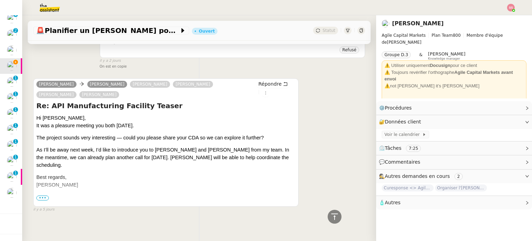
click at [44, 195] on span "•••" at bounding box center [42, 197] width 12 height 5
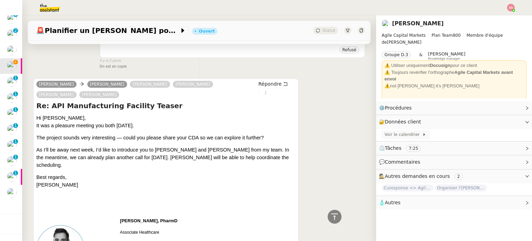
scroll to position [957, 0]
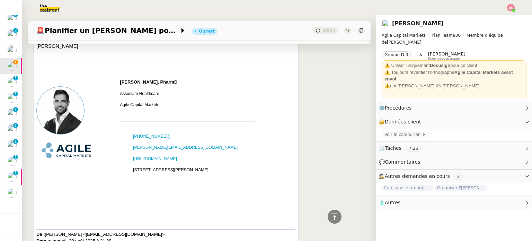
drag, startPoint x: 132, startPoint y: 155, endPoint x: 224, endPoint y: 155, distance: 92.1
click at [224, 166] on tr "[STREET_ADDRESS][PERSON_NAME]" at bounding box center [187, 171] width 134 height 11
copy tr "[STREET_ADDRESS][PERSON_NAME]"
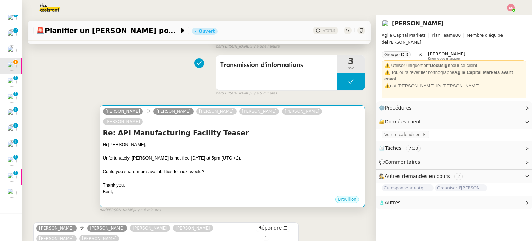
scroll to position [57, 0]
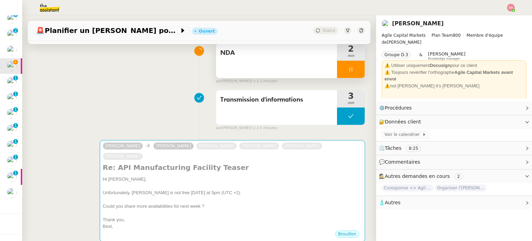
click at [98, 116] on div "Transmission d'informations 3 min false par [PERSON_NAME] il y a 5 minutes" at bounding box center [199, 109] width 332 height 44
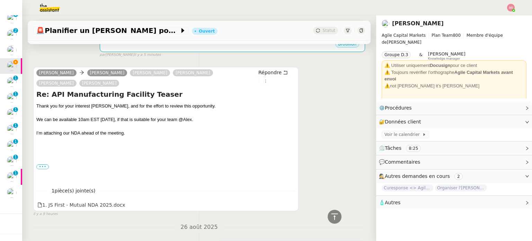
scroll to position [230, 0]
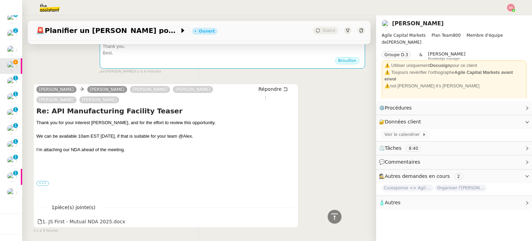
click at [40, 181] on label "•••" at bounding box center [42, 183] width 12 height 5
click at [0, 0] on input "•••" at bounding box center [0, 0] width 0 height 0
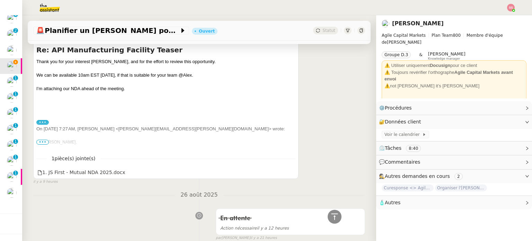
scroll to position [299, 0]
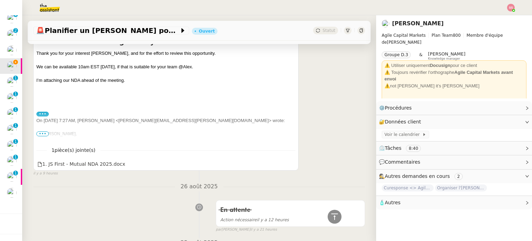
click at [44, 131] on span "•••" at bounding box center [42, 133] width 12 height 5
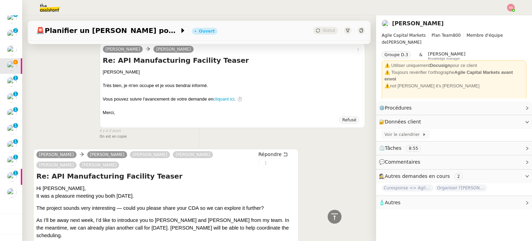
scroll to position [1234, 0]
click at [72, 103] on div "[PERSON_NAME] [PERSON_NAME] Re: API Manufacturing Facility Teaser [PERSON_NAME]…" at bounding box center [199, 88] width 332 height 102
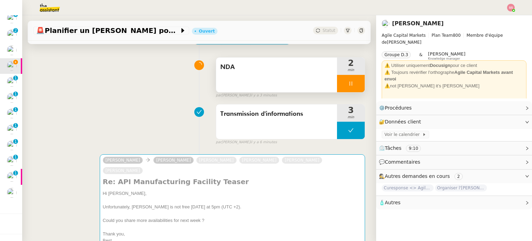
scroll to position [173, 0]
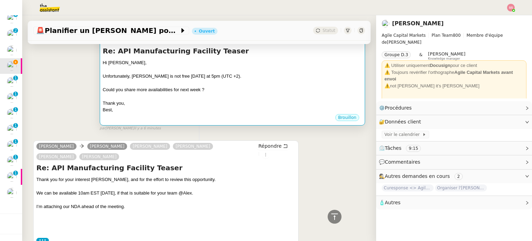
click at [222, 79] on div at bounding box center [232, 82] width 259 height 7
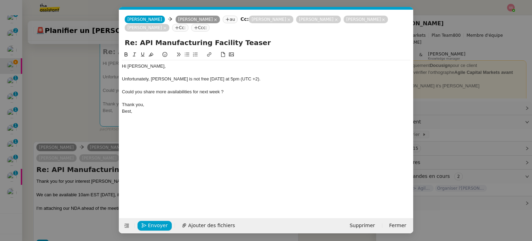
scroll to position [0, 15]
click at [225, 89] on div "Could you share more availabilities for next week ?" at bounding box center [266, 92] width 288 height 6
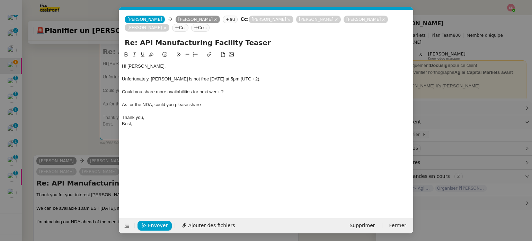
scroll to position [0, 0]
click at [122, 93] on div "Could you share more availabilities for next week ?" at bounding box center [266, 92] width 288 height 6
click at [185, 56] on icon at bounding box center [187, 54] width 5 height 5
click at [190, 122] on div "Best," at bounding box center [266, 123] width 288 height 6
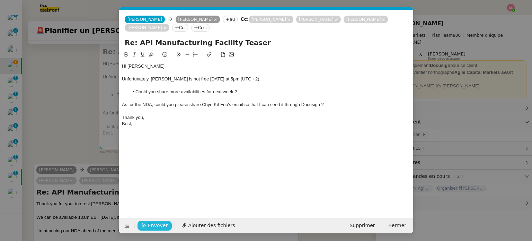
click at [147, 225] on button "Envoyer" at bounding box center [154, 226] width 34 height 10
click at [147, 225] on button "Confirmer l'envoi" at bounding box center [165, 226] width 56 height 10
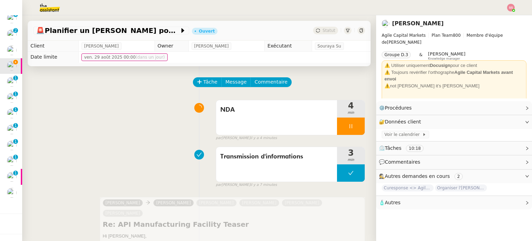
click at [351, 121] on div at bounding box center [351, 125] width 28 height 17
click at [355, 125] on icon at bounding box center [358, 126] width 6 height 6
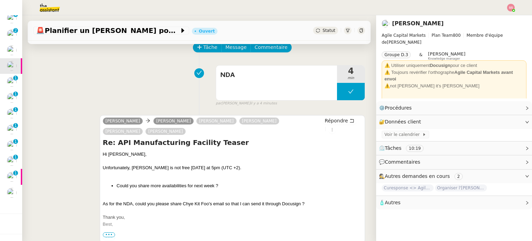
scroll to position [5, 0]
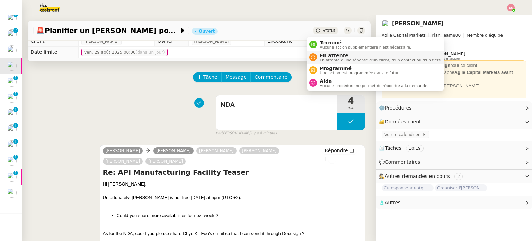
click at [321, 53] on span "En attente" at bounding box center [381, 56] width 122 height 6
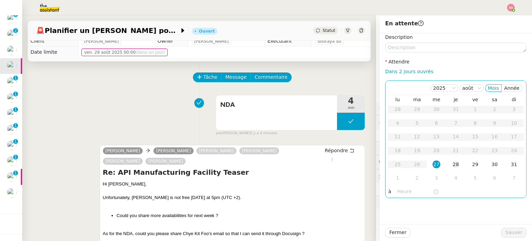
click at [452, 164] on div "28" at bounding box center [456, 164] width 8 height 8
click at [472, 165] on div "29" at bounding box center [475, 164] width 8 height 8
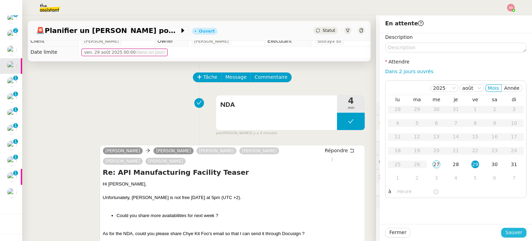
click at [512, 231] on span "Sauver" at bounding box center [513, 232] width 17 height 8
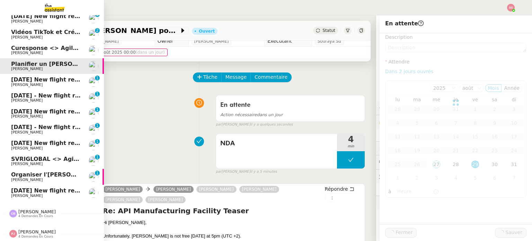
scroll to position [86, 0]
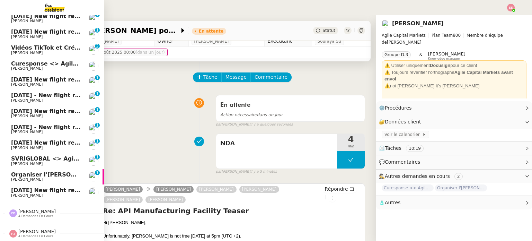
click at [34, 62] on span "Curesponse <> Agile Capital Markets" at bounding box center [69, 63] width 117 height 7
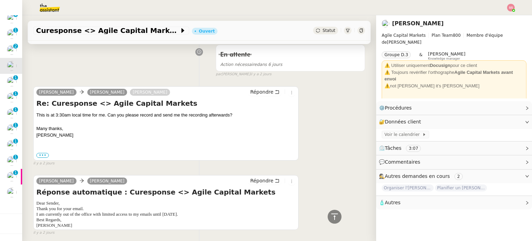
scroll to position [312, 0]
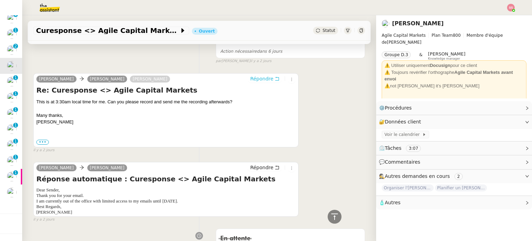
click at [251, 78] on span "Répondre" at bounding box center [261, 78] width 23 height 7
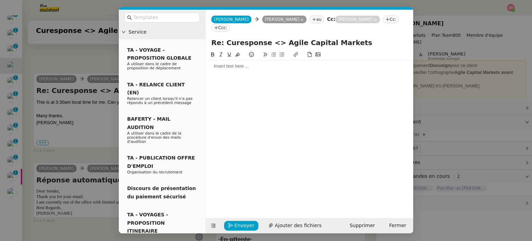
scroll to position [365, 0]
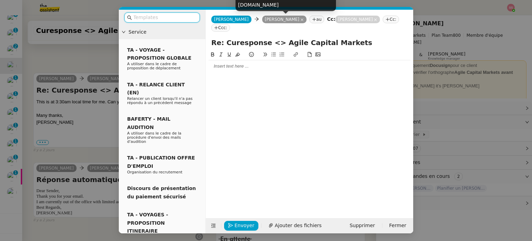
click at [309, 19] on nz-tag "au" at bounding box center [316, 20] width 15 height 8
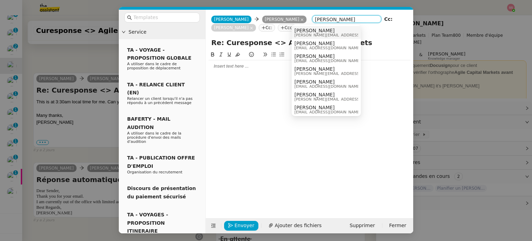
type input "[PERSON_NAME]"
click at [303, 30] on span "[PERSON_NAME]" at bounding box center [359, 31] width 130 height 6
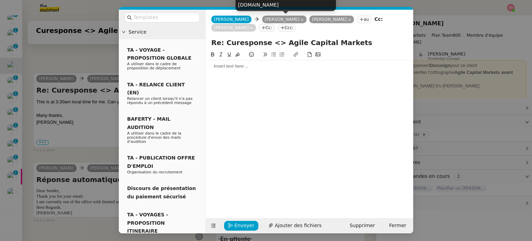
click at [300, 21] on icon at bounding box center [301, 19] width 3 height 3
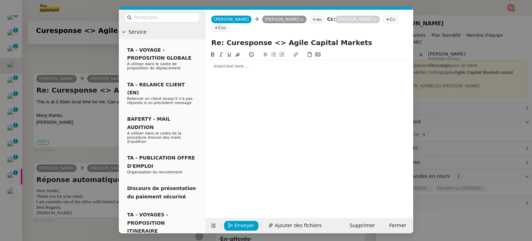
click at [239, 63] on div at bounding box center [309, 66] width 202 height 6
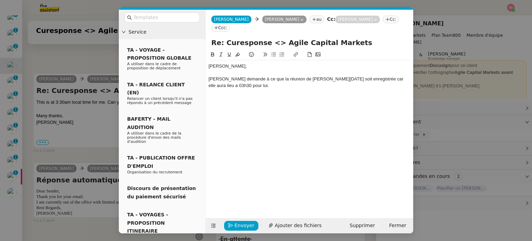
click at [75, 151] on nz-modal-container "Service TA - VOYAGE - PROPOSITION GLOBALE A utiliser dans le cadre de propositi…" at bounding box center [266, 120] width 532 height 241
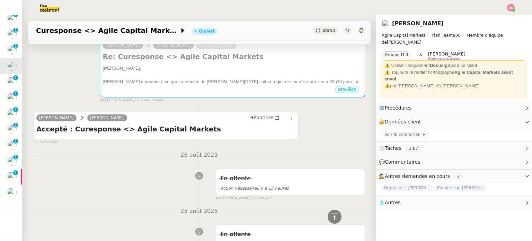
scroll to position [0, 0]
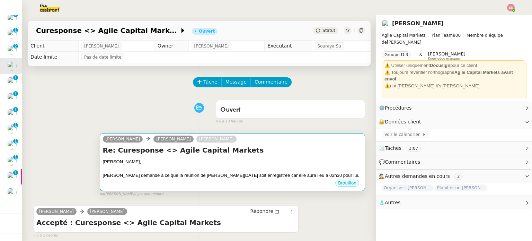
click at [261, 158] on div "Re: Curesponse <> Agile Capital Markets Bonjour [PERSON_NAME] demande à ce que …" at bounding box center [232, 162] width 259 height 34
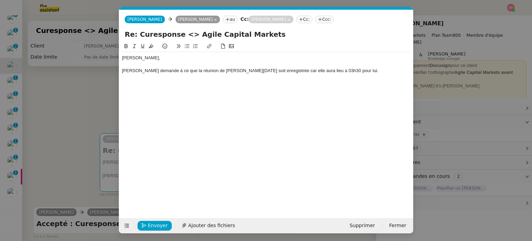
scroll to position [0, 15]
click at [359, 71] on div "[PERSON_NAME] demande à ce que la réunion de [PERSON_NAME][DATE] soit enregistr…" at bounding box center [266, 71] width 288 height 6
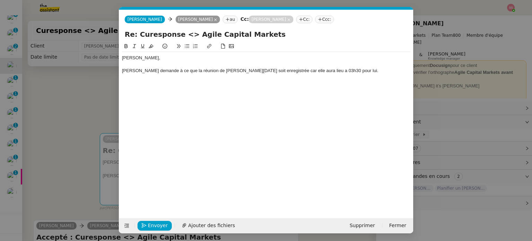
click at [187, 46] on icon at bounding box center [187, 46] width 5 height 5
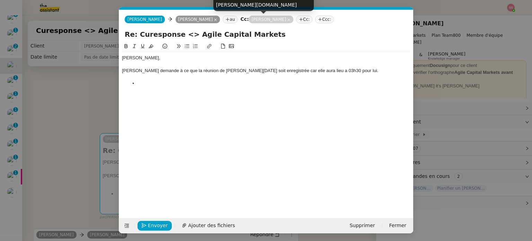
click at [287, 20] on icon at bounding box center [288, 19] width 3 height 3
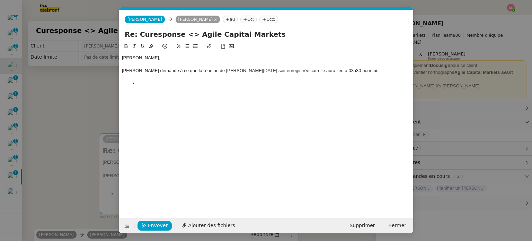
click at [175, 82] on li at bounding box center [270, 83] width 282 height 6
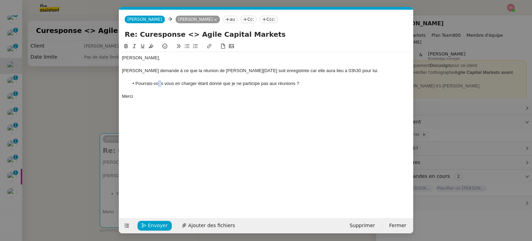
click at [159, 85] on li "Pourrais-vous vous en charger étant donné que je ne participe pas aux réunions ?" at bounding box center [270, 83] width 282 height 6
click at [151, 81] on li "Pourrais-vous vous en charger étant donné que je ne participe pas aux réunions ?" at bounding box center [270, 83] width 282 height 6
click at [151, 83] on li "Pourrais-vous vous en charger étant donné que je ne participe pas aux réunions ?" at bounding box center [270, 83] width 282 height 6
drag, startPoint x: 151, startPoint y: 83, endPoint x: 146, endPoint y: 86, distance: 6.1
click at [146, 86] on li "Pourrais-vous vous en charger étant donné que je ne participe pas aux réunions ?" at bounding box center [270, 83] width 282 height 6
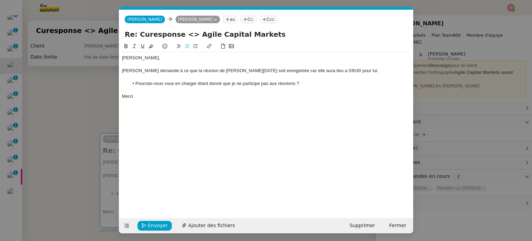
click at [151, 83] on li "Pourrais-vous vous en charger étant donné que je ne participe pas aux réunions ?" at bounding box center [270, 83] width 282 height 6
click at [271, 113] on div "[PERSON_NAME], [PERSON_NAME] demande à ce que la réunion de [PERSON_NAME] proch…" at bounding box center [266, 124] width 288 height 165
drag, startPoint x: 152, startPoint y: 84, endPoint x: 146, endPoint y: 82, distance: 6.2
click at [146, 82] on li "Pourrais-vous vous en charger étant donné que je ne participe pas aux réunions ?" at bounding box center [270, 83] width 282 height 6
click at [193, 106] on div "[PERSON_NAME], [PERSON_NAME] demande à ce que la réunion de [PERSON_NAME] proch…" at bounding box center [266, 124] width 288 height 165
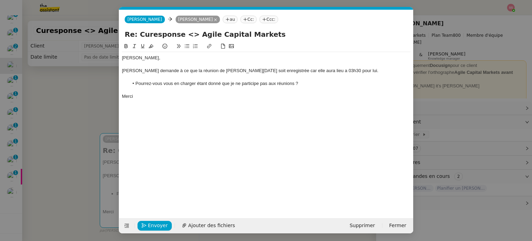
click at [361, 69] on div "[PERSON_NAME] demande à ce que la réunion de [PERSON_NAME][DATE] soit enregistr…" at bounding box center [266, 71] width 288 height 6
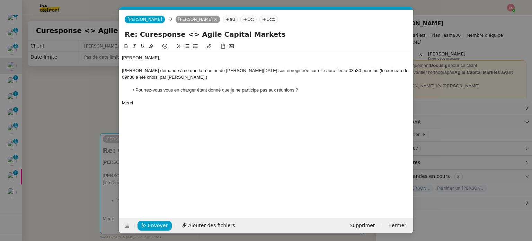
click at [226, 61] on div "[PERSON_NAME]," at bounding box center [266, 58] width 288 height 6
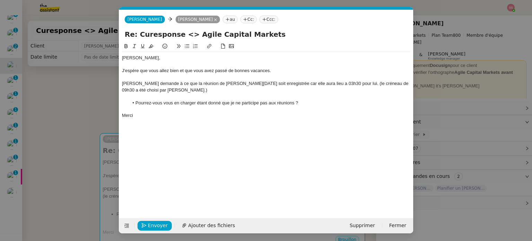
click at [320, 83] on div "[PERSON_NAME] demande à ce que la réunion de [PERSON_NAME][DATE] soit enregistr…" at bounding box center [266, 86] width 288 height 13
click at [0, 0] on lt-div "à Ignorer" at bounding box center [0, 0] width 0 height 0
click at [0, 0] on lt-em "à" at bounding box center [0, 0] width 0 height 0
click at [328, 116] on div "Merci" at bounding box center [266, 115] width 288 height 6
click at [164, 223] on span "Envoyer" at bounding box center [158, 225] width 20 height 8
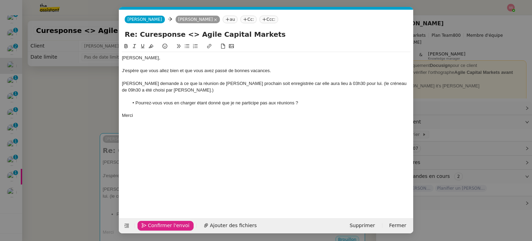
click at [164, 223] on span "Confirmer l'envoi" at bounding box center [169, 225] width 42 height 8
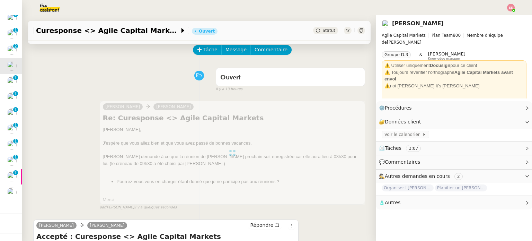
scroll to position [35, 0]
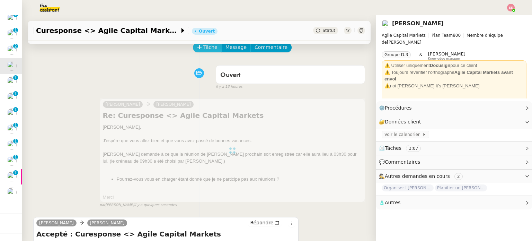
click at [203, 49] on span "Tâche" at bounding box center [210, 47] width 14 height 8
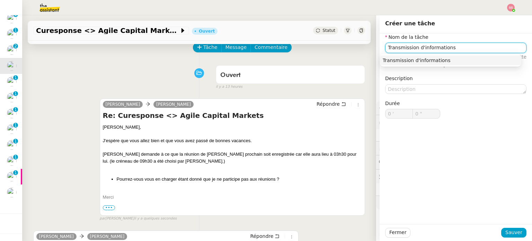
click at [432, 61] on div "Transmission d'informations" at bounding box center [451, 60] width 136 height 6
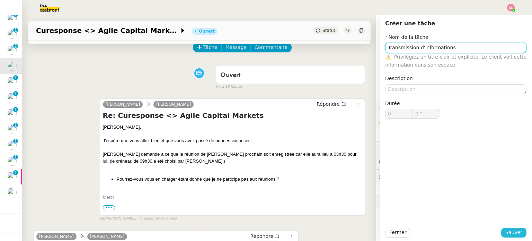
type input "Transmission d'informations"
click at [510, 234] on span "Sauver" at bounding box center [513, 232] width 17 height 8
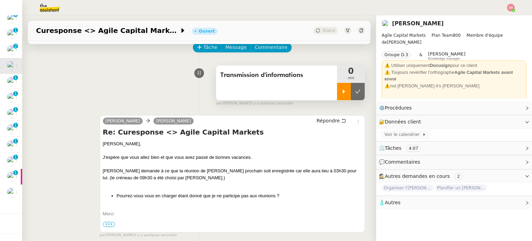
click at [338, 94] on div at bounding box center [344, 91] width 14 height 17
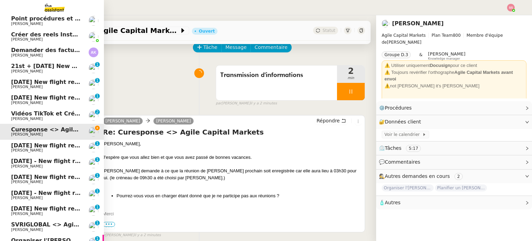
scroll to position [86, 0]
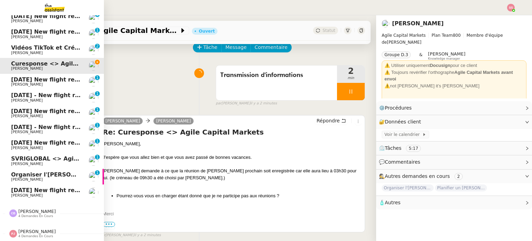
drag, startPoint x: 49, startPoint y: 175, endPoint x: 181, endPoint y: 148, distance: 134.9
click at [49, 177] on span "[PERSON_NAME]" at bounding box center [46, 179] width 70 height 4
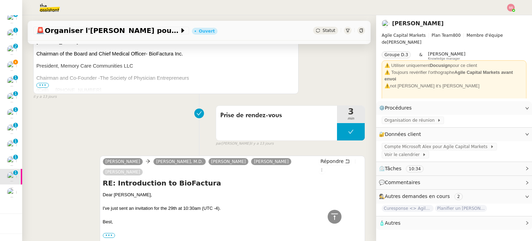
scroll to position [415, 0]
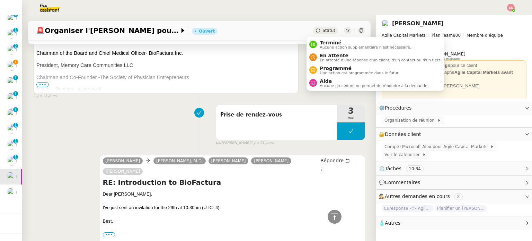
click at [322, 31] on span "Statut" at bounding box center [328, 30] width 13 height 5
click at [328, 55] on span "En attente" at bounding box center [381, 56] width 122 height 6
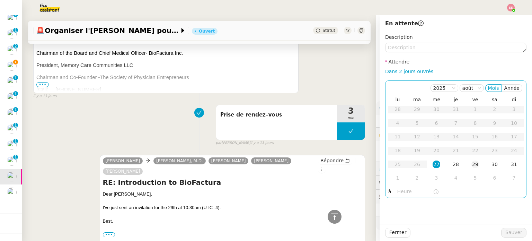
click at [471, 161] on div "29" at bounding box center [475, 164] width 8 height 8
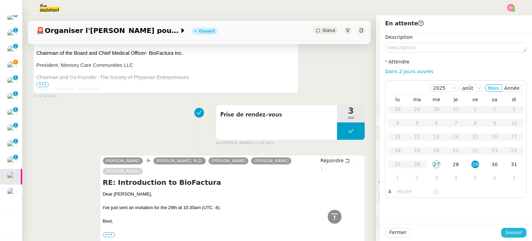
click at [505, 234] on span "Sauver" at bounding box center [513, 232] width 17 height 8
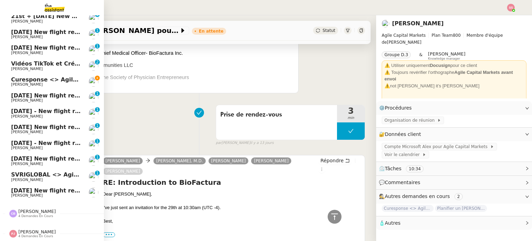
scroll to position [1, 0]
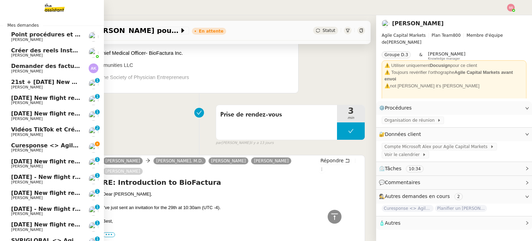
click at [36, 143] on span "Curesponse <> Agile Capital Markets" at bounding box center [69, 145] width 117 height 7
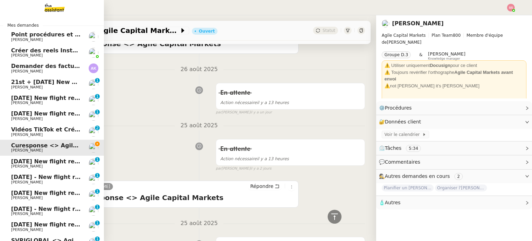
scroll to position [24, 0]
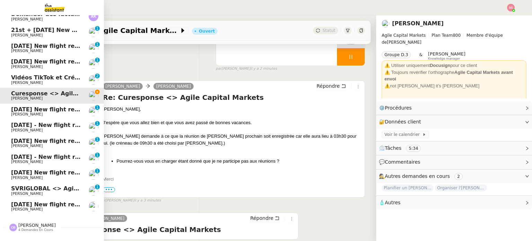
scroll to position [70, 0]
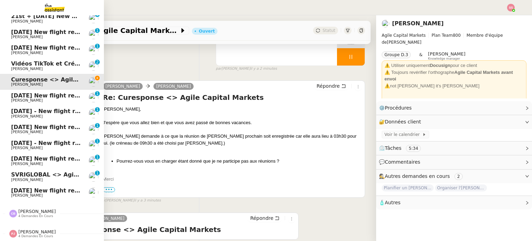
click at [28, 171] on span "SVRIGLOBAL <> Agile Capital Markets" at bounding box center [70, 174] width 119 height 7
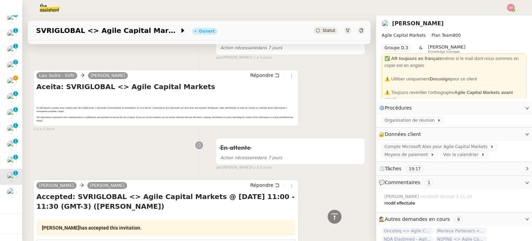
scroll to position [242, 0]
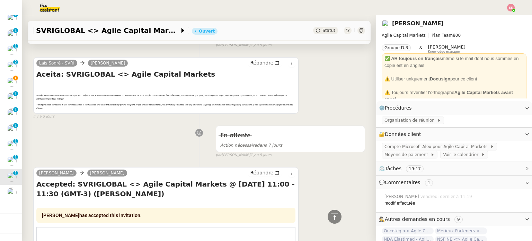
click at [313, 33] on div "Statut" at bounding box center [325, 31] width 25 height 8
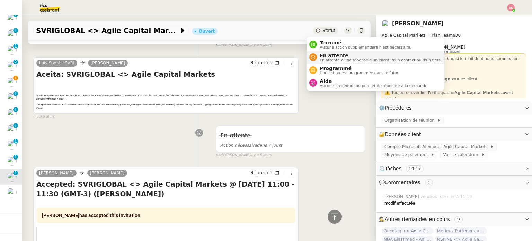
click at [317, 52] on li "En attente En attente d'une réponse d'un client, d'un contact ou d'un tiers." at bounding box center [375, 57] width 138 height 13
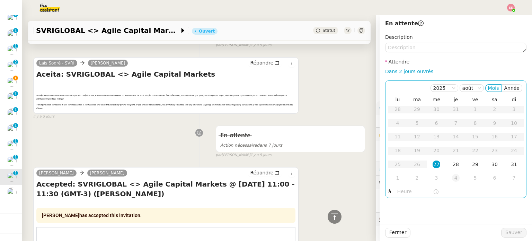
click at [454, 176] on td "4" at bounding box center [455, 178] width 19 height 14
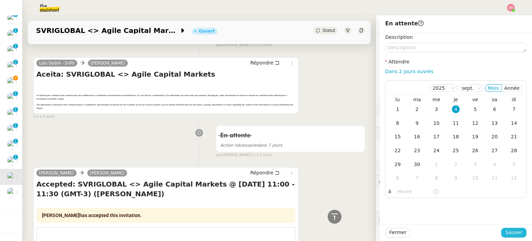
click at [514, 236] on span "Sauver" at bounding box center [513, 232] width 17 height 8
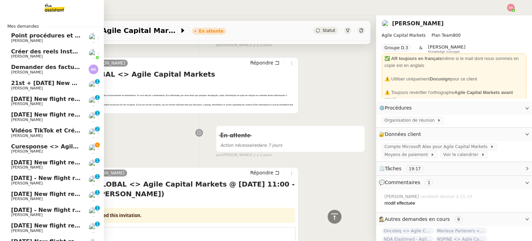
click at [26, 142] on link "Curesponse <> Agile Capital Markets [PERSON_NAME]" at bounding box center [52, 149] width 104 height 16
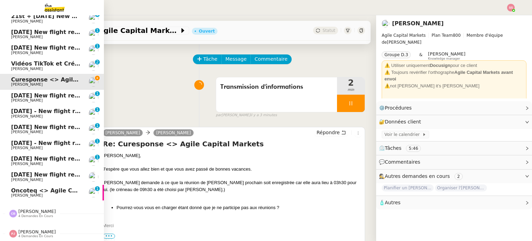
scroll to position [70, 0]
click at [35, 187] on span "Oncoteq <> Agile Capital Markets" at bounding box center [64, 190] width 106 height 7
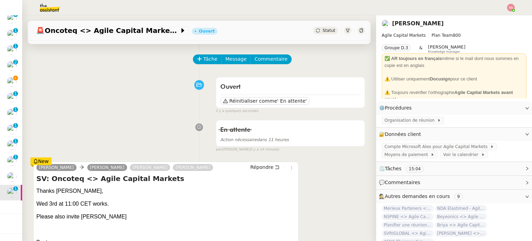
scroll to position [92, 0]
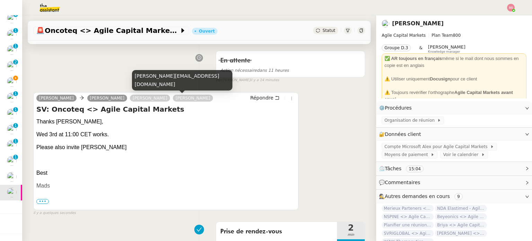
click at [161, 86] on div "[PERSON_NAME][EMAIL_ADDRESS][DOMAIN_NAME]" at bounding box center [182, 80] width 100 height 20
copy div "[PERSON_NAME][EMAIL_ADDRESS][DOMAIN_NAME]"
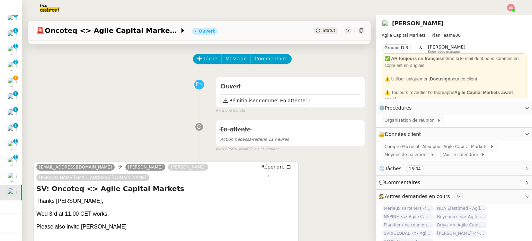
scroll to position [23, 0]
click at [203, 62] on span "Tâche" at bounding box center [210, 59] width 14 height 8
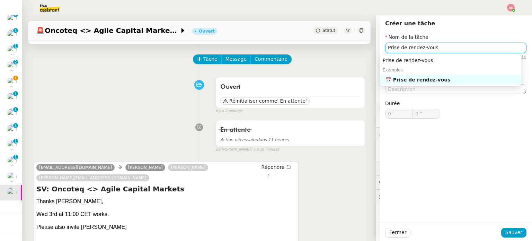
click at [400, 81] on div "📅 Prise de rendez-vous" at bounding box center [451, 80] width 133 height 6
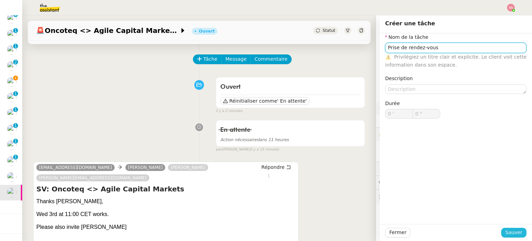
type input "Prise de rendez-vous"
click at [507, 233] on span "Sauver" at bounding box center [513, 232] width 17 height 8
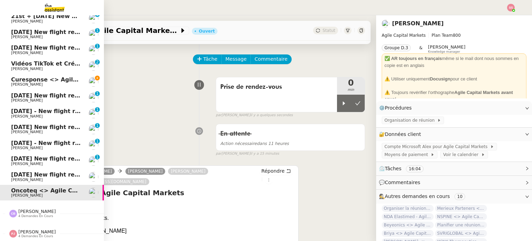
click at [16, 82] on span "[PERSON_NAME]" at bounding box center [27, 84] width 32 height 5
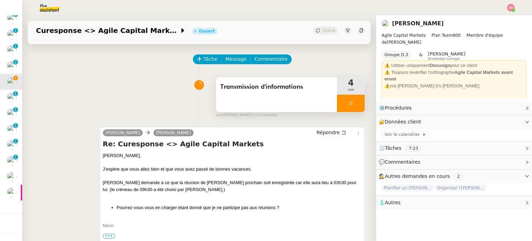
click at [337, 103] on div at bounding box center [351, 103] width 28 height 17
click at [355, 105] on icon at bounding box center [358, 103] width 6 height 6
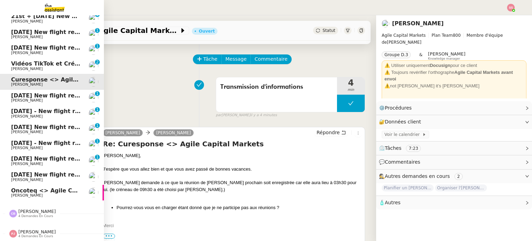
click at [30, 187] on span "Oncoteq <> Agile Capital Markets" at bounding box center [64, 190] width 106 height 7
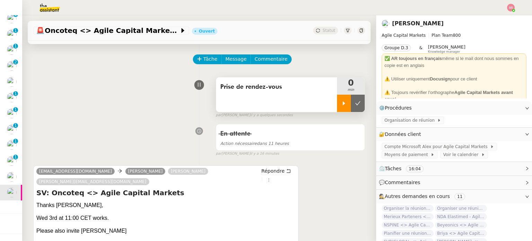
click at [337, 108] on div at bounding box center [344, 103] width 14 height 17
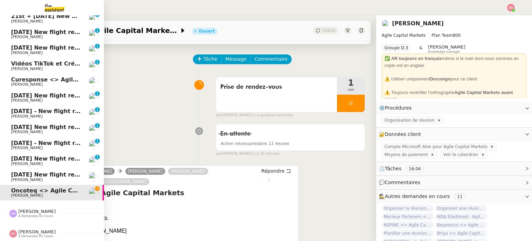
click at [24, 76] on span "Curesponse <> Agile Capital Markets" at bounding box center [69, 79] width 117 height 7
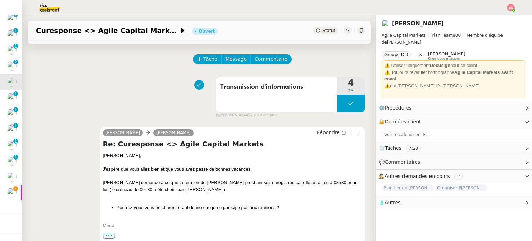
click at [322, 30] on span "Statut" at bounding box center [328, 30] width 13 height 5
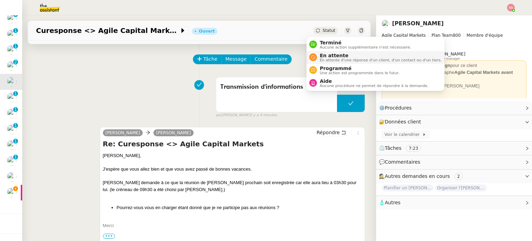
click at [326, 55] on span "En attente" at bounding box center [381, 56] width 122 height 6
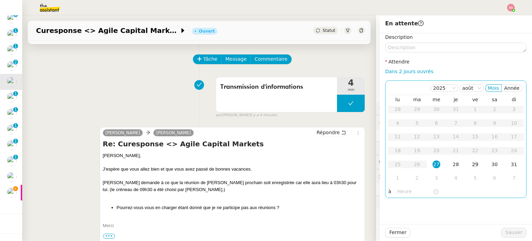
click at [472, 161] on div "29" at bounding box center [475, 164] width 8 height 8
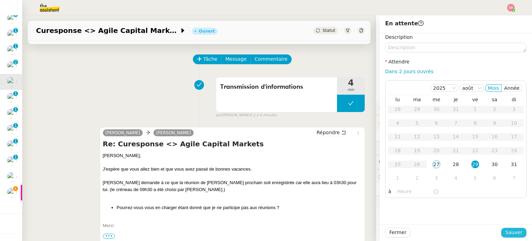
click at [505, 231] on span "Sauver" at bounding box center [513, 232] width 17 height 8
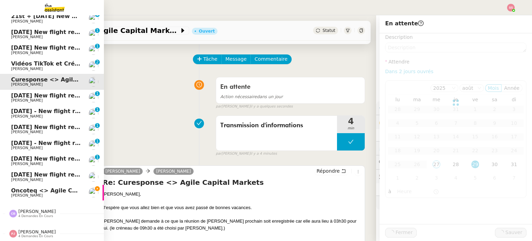
scroll to position [54, 0]
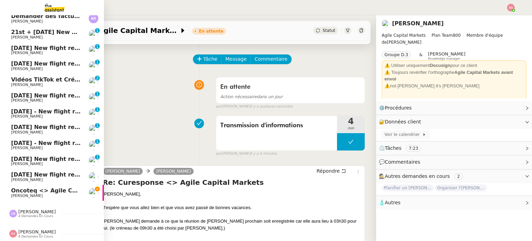
click at [30, 185] on link "Oncoteq <> Agile Capital Markets [PERSON_NAME]" at bounding box center [52, 193] width 104 height 16
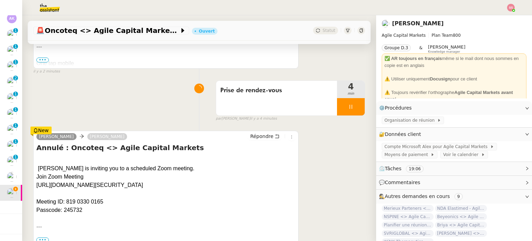
scroll to position [209, 0]
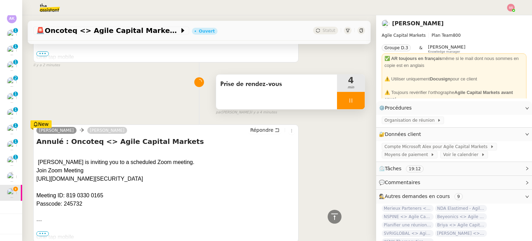
click at [350, 93] on div at bounding box center [351, 100] width 28 height 17
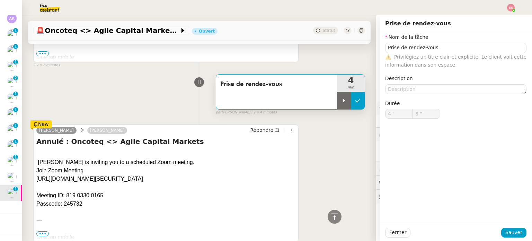
click at [354, 94] on button at bounding box center [358, 100] width 14 height 17
type input "Prise de rendez-vous"
type input "4 '"
type input "8 ""
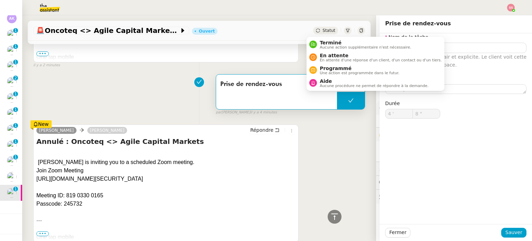
type input "Prise de rendez-vous"
type input "4 '"
type input "8 ""
drag, startPoint x: 320, startPoint y: 32, endPoint x: 326, endPoint y: 62, distance: 30.5
click at [326, 62] on body "Mes demandes Point procédures et FAQ Florian Parant Créer des reels Instagram F…" at bounding box center [266, 120] width 532 height 241
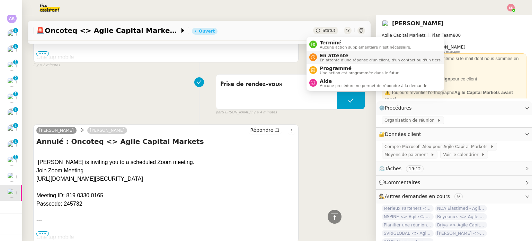
click at [325, 54] on span "En attente" at bounding box center [381, 56] width 122 height 6
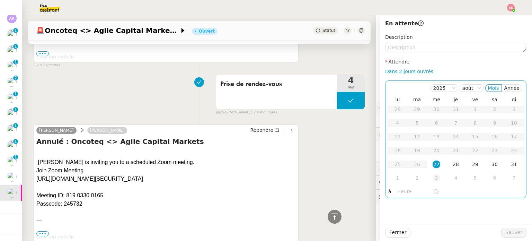
click at [436, 180] on td "3" at bounding box center [436, 178] width 19 height 14
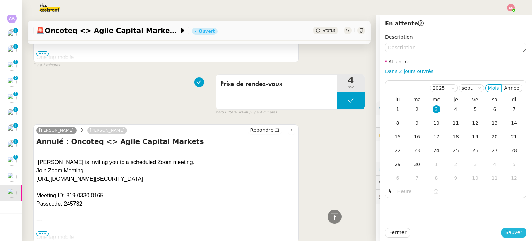
click at [519, 230] on button "Sauver" at bounding box center [513, 232] width 25 height 10
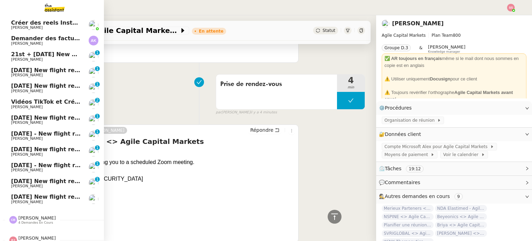
scroll to position [39, 0]
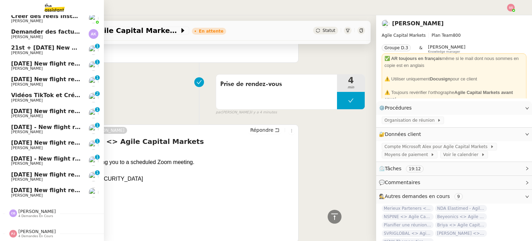
click at [41, 234] on span "4 demandes en cours" at bounding box center [35, 236] width 35 height 4
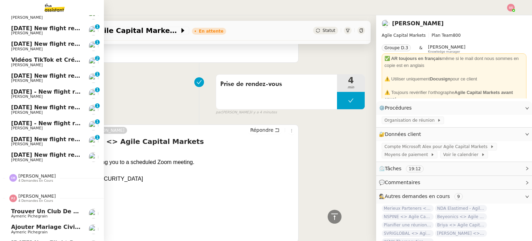
scroll to position [102, 0]
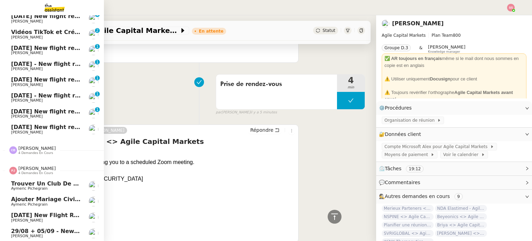
click at [50, 196] on span "Ajouter mariage civil au calendrier" at bounding box center [66, 199] width 110 height 7
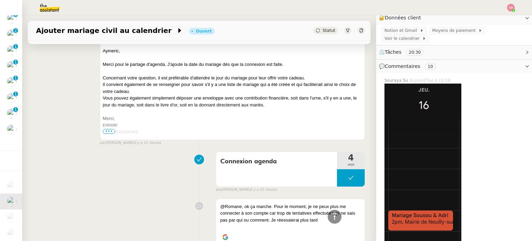
scroll to position [900, 0]
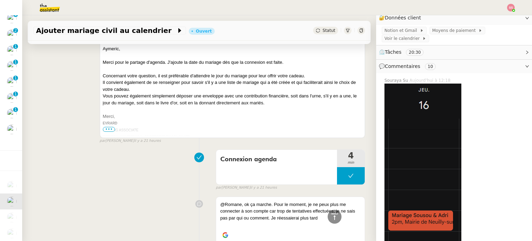
click at [110, 132] on span "•••" at bounding box center [109, 129] width 12 height 5
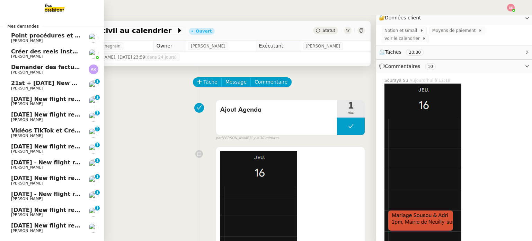
scroll to position [35, 0]
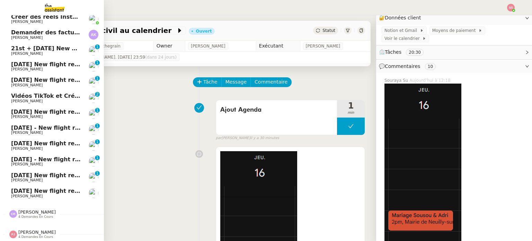
click at [53, 101] on span "[PERSON_NAME]" at bounding box center [46, 101] width 70 height 4
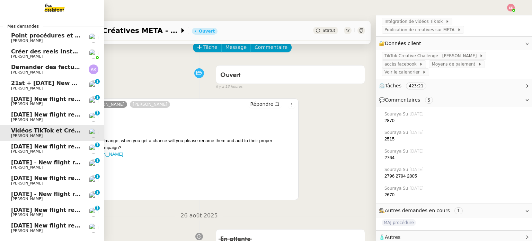
click at [41, 72] on span "[PERSON_NAME]" at bounding box center [46, 72] width 70 height 4
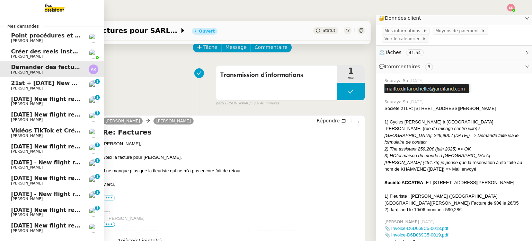
click at [64, 47] on link "Créer des reels Instagram [PERSON_NAME]" at bounding box center [52, 54] width 104 height 16
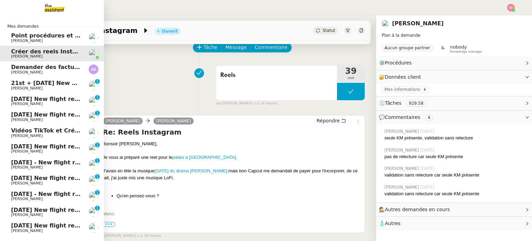
click at [60, 85] on span "21st + [DATE] New flight request - Ash Datta" at bounding box center [81, 83] width 140 height 7
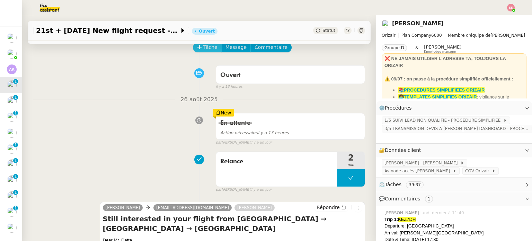
click at [206, 48] on span "Tâche" at bounding box center [210, 47] width 14 height 8
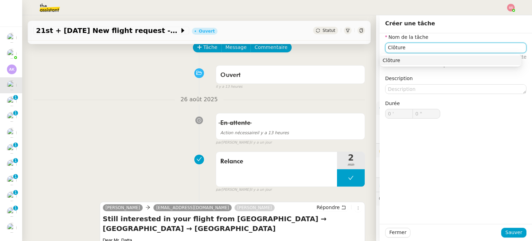
click at [460, 61] on div "Clôture" at bounding box center [451, 60] width 136 height 6
type input "Clôture"
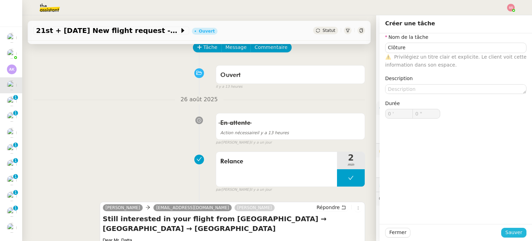
click at [513, 231] on span "Sauver" at bounding box center [513, 232] width 17 height 8
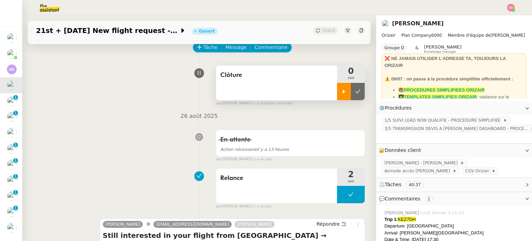
click at [341, 89] on icon at bounding box center [344, 92] width 6 height 6
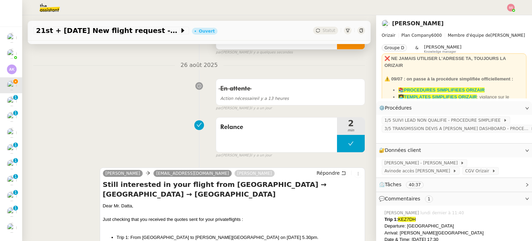
scroll to position [173, 0]
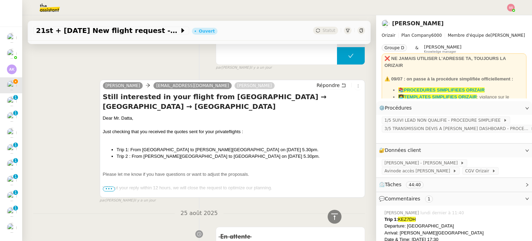
click at [366, 24] on div "21st + 24th January 2026 New flight request - Ash Datta Ouvert Statut" at bounding box center [199, 27] width 354 height 25
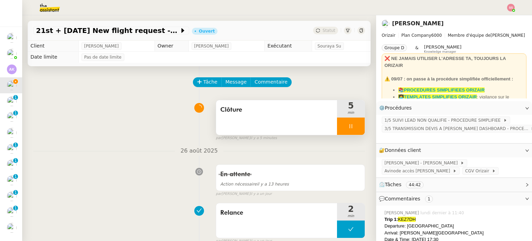
click at [354, 130] on div at bounding box center [351, 125] width 28 height 17
click at [354, 130] on button at bounding box center [358, 125] width 14 height 17
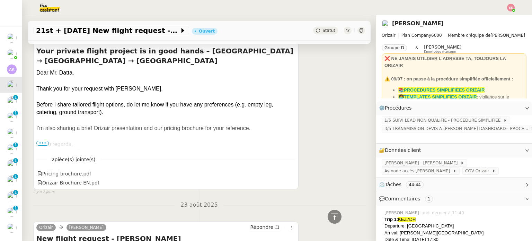
scroll to position [1564, 0]
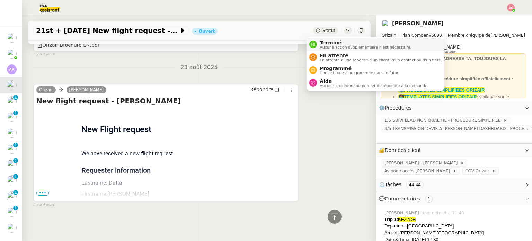
click at [314, 41] on nz-avatar at bounding box center [313, 45] width 8 height 8
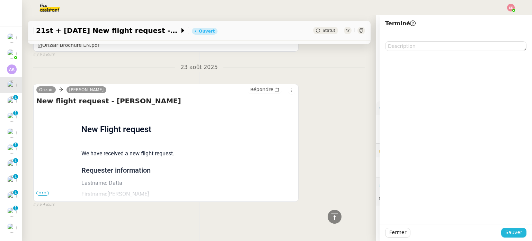
click at [501, 231] on button "Sauver" at bounding box center [513, 232] width 25 height 10
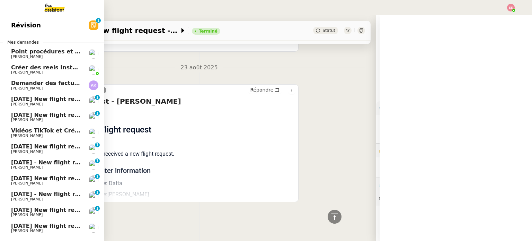
scroll to position [1604, 0]
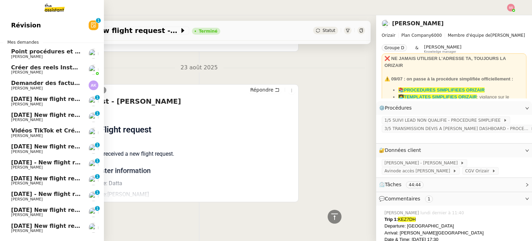
click at [53, 99] on span "[DATE] New flight request - [PERSON_NAME]" at bounding box center [80, 99] width 139 height 7
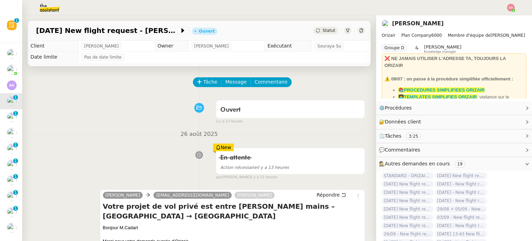
scroll to position [21, 0]
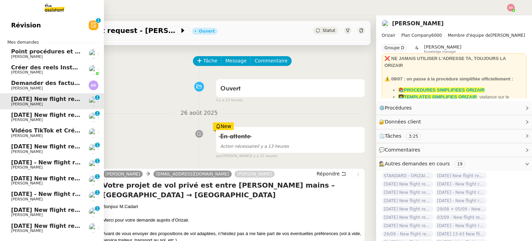
click at [47, 112] on span "[DATE] New flight request - [PERSON_NAME]" at bounding box center [80, 114] width 139 height 7
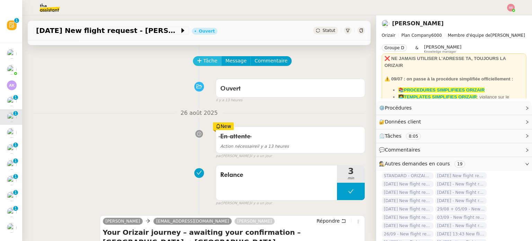
click at [205, 59] on span "Tâche" at bounding box center [210, 61] width 14 height 8
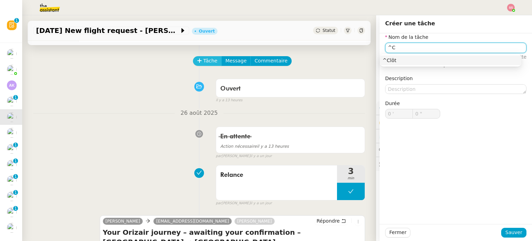
type input "^"
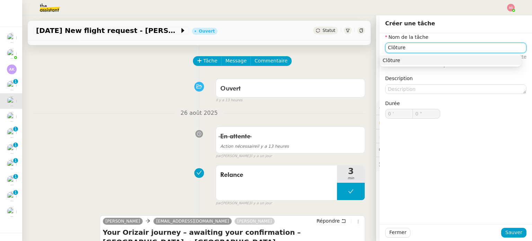
click at [415, 56] on nz-auto-option "Clôture" at bounding box center [450, 60] width 141 height 10
type input "Clôture"
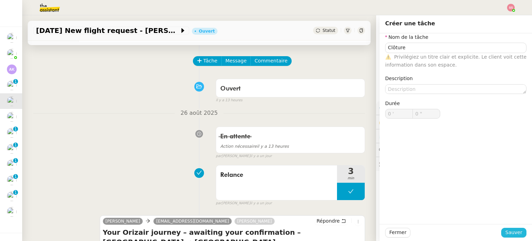
click at [507, 232] on span "Sauver" at bounding box center [513, 232] width 17 height 8
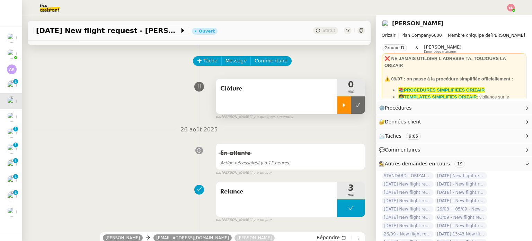
click at [337, 111] on div at bounding box center [344, 104] width 14 height 17
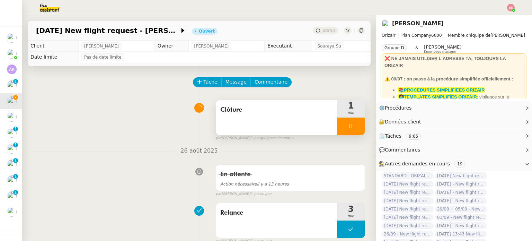
click at [353, 129] on div at bounding box center [351, 125] width 28 height 17
click at [353, 129] on button at bounding box center [358, 125] width 14 height 17
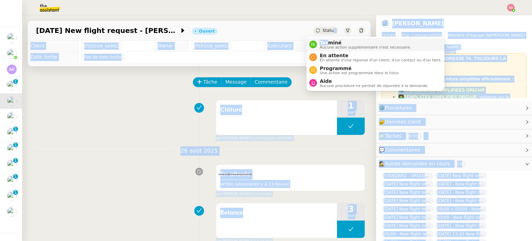
drag, startPoint x: 324, startPoint y: 27, endPoint x: 326, endPoint y: 44, distance: 16.7
click at [326, 44] on body "Mes demandes Point procédures et FAQ Florian Parant Créer des reels Instagram F…" at bounding box center [266, 120] width 532 height 241
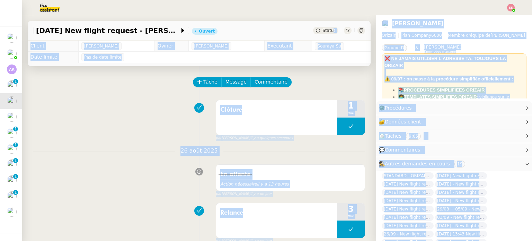
click at [326, 44] on span "Souraya Su" at bounding box center [329, 46] width 24 height 7
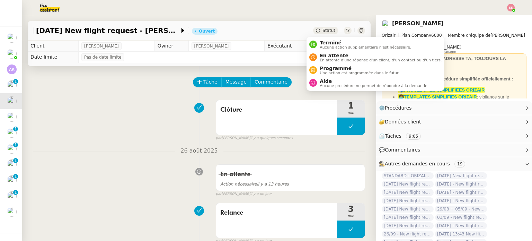
click at [322, 30] on span "Statut" at bounding box center [328, 30] width 13 height 5
click at [326, 40] on span "Terminé" at bounding box center [365, 43] width 91 height 6
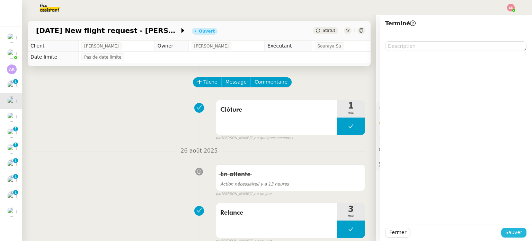
click at [508, 229] on span "Sauver" at bounding box center [513, 232] width 17 height 8
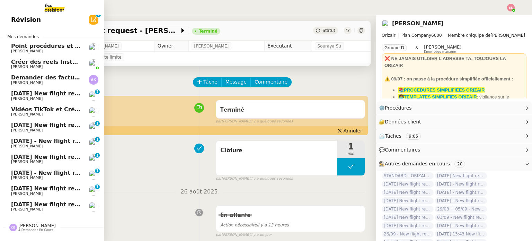
scroll to position [23, 0]
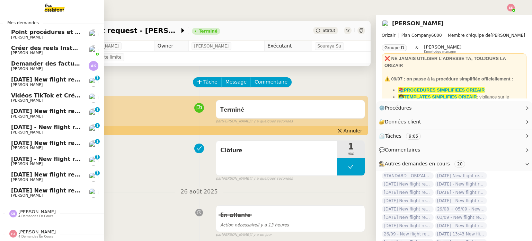
click at [32, 108] on span "[DATE] New flight request - [PERSON_NAME]" at bounding box center [80, 111] width 139 height 7
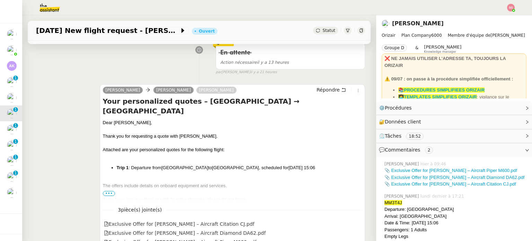
scroll to position [104, 0]
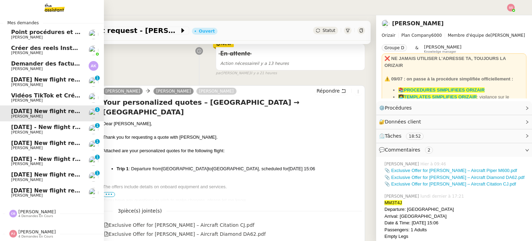
click at [30, 124] on span "[DATE] - New flight request - [PERSON_NAME]" at bounding box center [82, 127] width 143 height 7
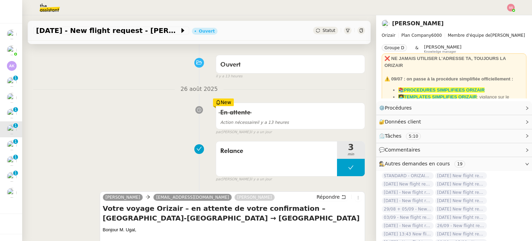
scroll to position [35, 0]
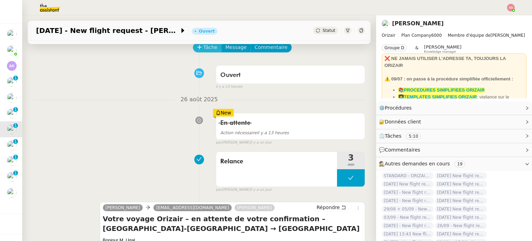
click at [209, 46] on span "Tâche" at bounding box center [210, 47] width 14 height 8
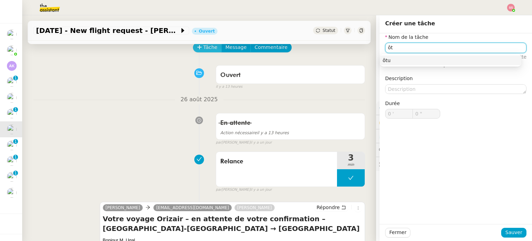
scroll to position [7, 0]
type input "ô"
click at [400, 57] on div "Clôture" at bounding box center [451, 60] width 136 height 6
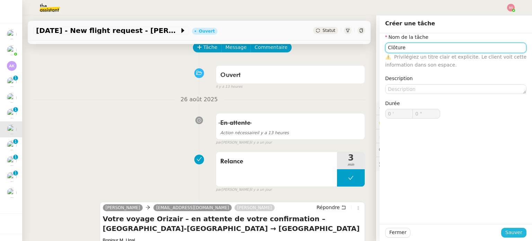
type input "Clôture"
click at [509, 230] on span "Sauver" at bounding box center [513, 232] width 17 height 8
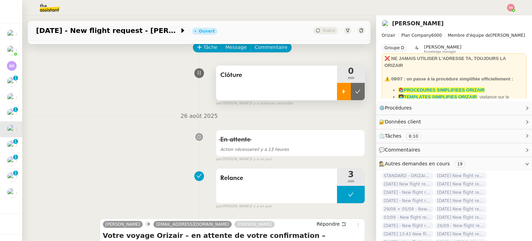
click at [337, 88] on div at bounding box center [344, 91] width 14 height 17
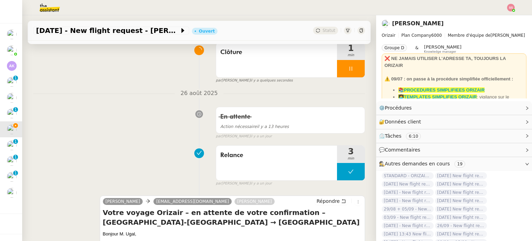
scroll to position [35, 0]
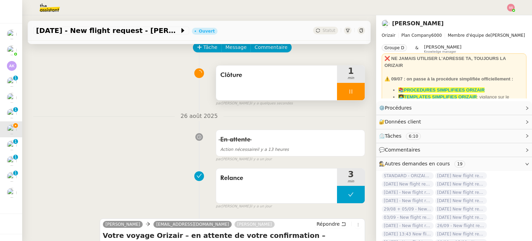
click at [347, 95] on div at bounding box center [351, 91] width 28 height 17
click at [355, 94] on icon at bounding box center [358, 92] width 6 height 6
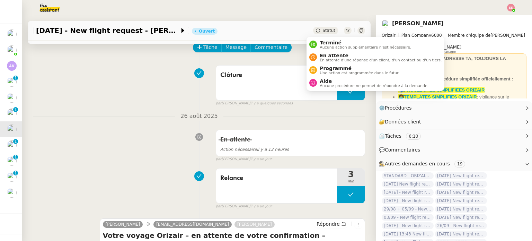
click at [322, 30] on span "Statut" at bounding box center [328, 30] width 13 height 5
click at [324, 43] on span "Terminé" at bounding box center [365, 43] width 91 height 6
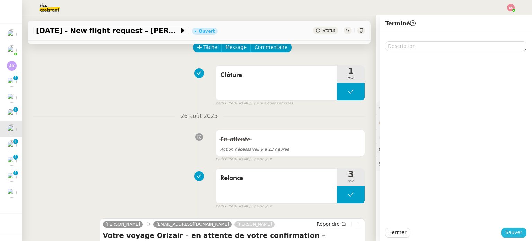
click at [501, 228] on button "Sauver" at bounding box center [513, 232] width 25 height 10
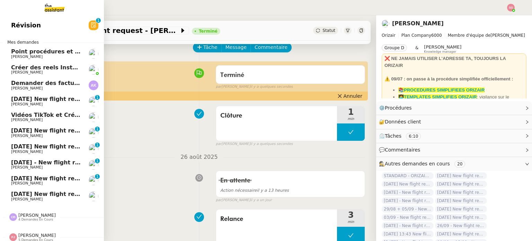
click at [42, 133] on span "[DATE] New flight request - [PERSON_NAME]" at bounding box center [80, 130] width 139 height 7
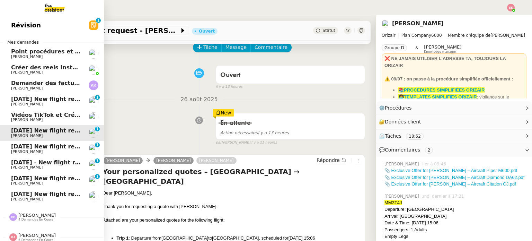
click at [46, 140] on link "29th November 2025 New flight request - Sonny Gonsalves Louis Frei 0 1 2 3 4 5 …" at bounding box center [52, 133] width 104 height 16
click at [47, 151] on span "[PERSON_NAME]" at bounding box center [46, 152] width 70 height 4
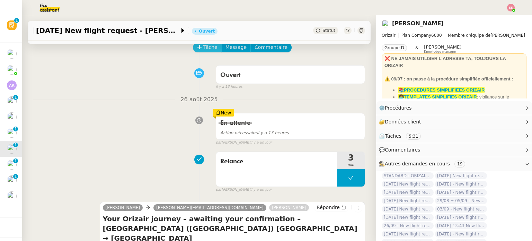
click at [203, 51] on span "Tâche" at bounding box center [210, 47] width 14 height 8
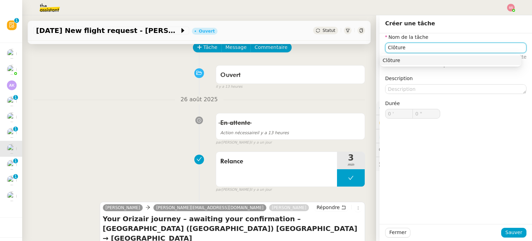
click at [417, 60] on div "Clôture" at bounding box center [451, 60] width 136 height 6
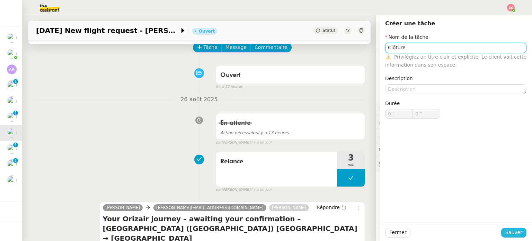
type input "Clôture"
click at [502, 231] on button "Sauver" at bounding box center [513, 232] width 25 height 10
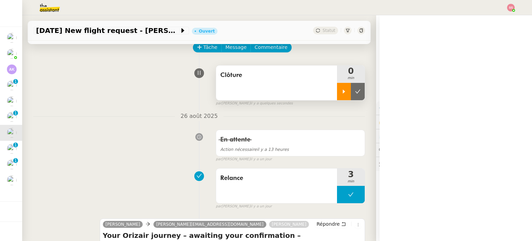
click at [339, 87] on div at bounding box center [344, 91] width 14 height 17
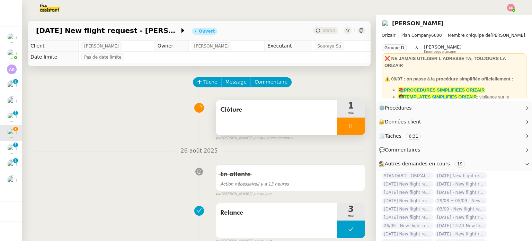
click at [349, 124] on div at bounding box center [351, 125] width 28 height 17
click at [362, 124] on icon at bounding box center [365, 126] width 6 height 6
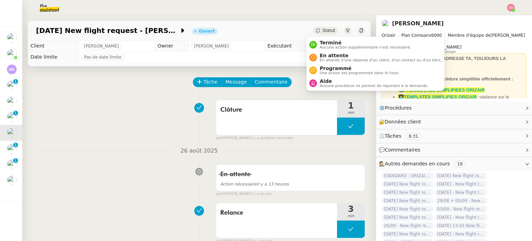
click at [322, 33] on span "Statut" at bounding box center [328, 30] width 13 height 5
click at [317, 42] on div "Terminé Aucune action supplémentaire n'est nécessaire." at bounding box center [364, 44] width 94 height 9
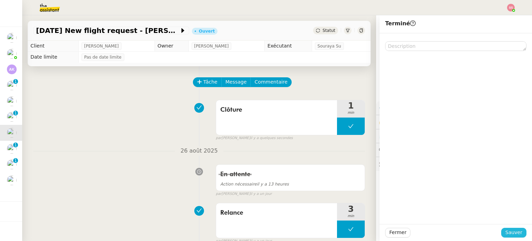
click at [501, 229] on button "Sauver" at bounding box center [513, 232] width 25 height 10
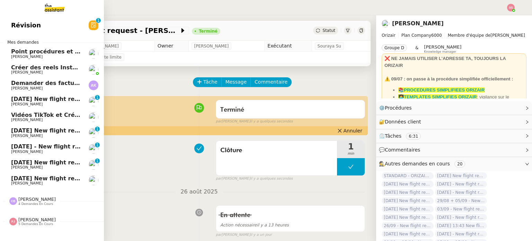
click at [35, 150] on span "[PERSON_NAME]" at bounding box center [46, 152] width 70 height 4
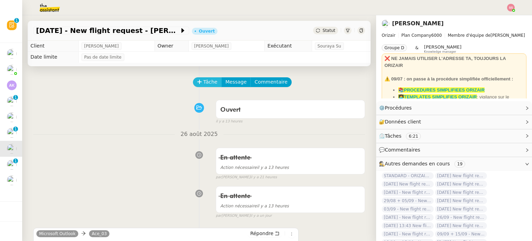
click at [211, 81] on span "Tâche" at bounding box center [210, 82] width 14 height 8
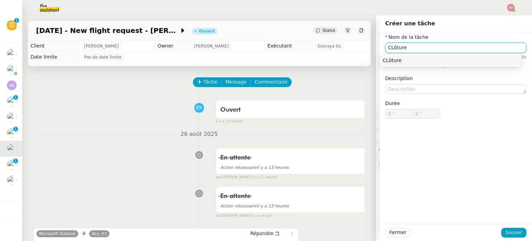
click at [406, 58] on div "CLôture" at bounding box center [451, 60] width 136 height 6
type input "CLôture"
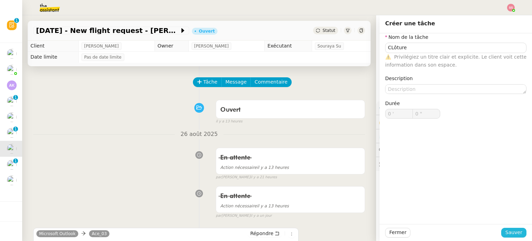
click at [507, 230] on span "Sauver" at bounding box center [513, 232] width 17 height 8
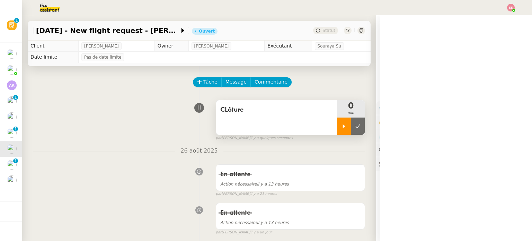
click at [337, 122] on div at bounding box center [344, 125] width 14 height 17
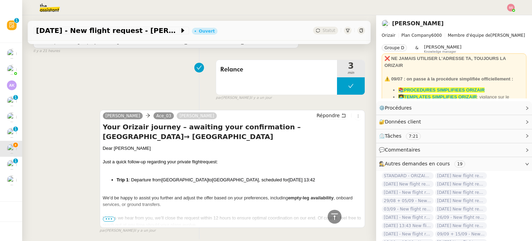
scroll to position [346, 0]
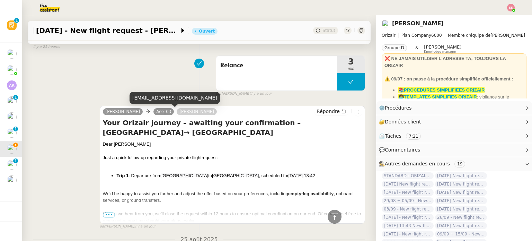
click at [164, 94] on div "ace_03@hotlail.com" at bounding box center [174, 98] width 90 height 12
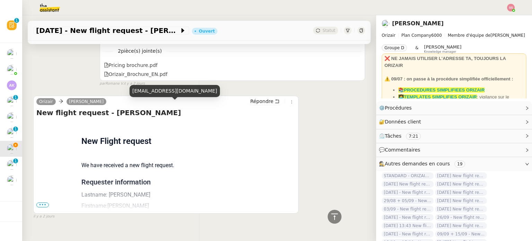
scroll to position [774, 0]
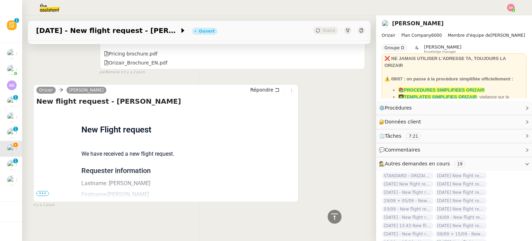
click at [42, 191] on span "•••" at bounding box center [42, 193] width 12 height 5
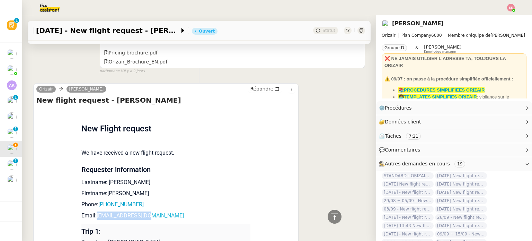
drag, startPoint x: 152, startPoint y: 215, endPoint x: 95, endPoint y: 212, distance: 57.9
click at [95, 212] on p "Email: ace_03@hotlail.com" at bounding box center [165, 215] width 169 height 8
copy link "ace_03@hotlail.com"
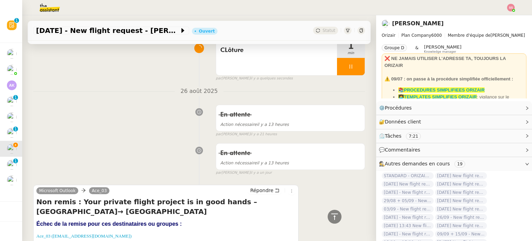
scroll to position [0, 0]
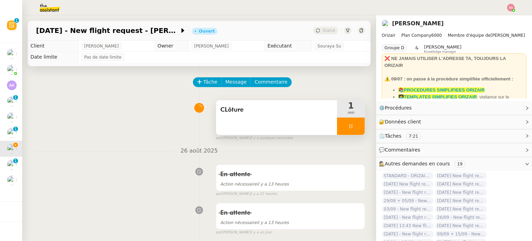
click at [350, 125] on div at bounding box center [351, 125] width 28 height 17
click at [355, 125] on icon at bounding box center [357, 126] width 5 height 4
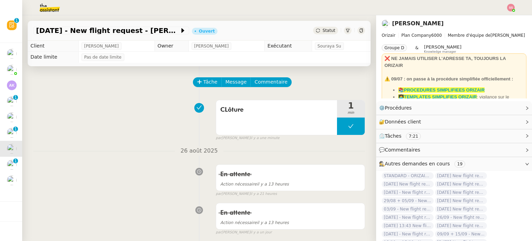
click at [322, 30] on span "Statut" at bounding box center [328, 30] width 13 height 5
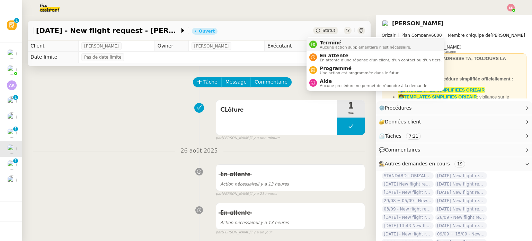
click at [323, 42] on span "Terminé" at bounding box center [365, 43] width 91 height 6
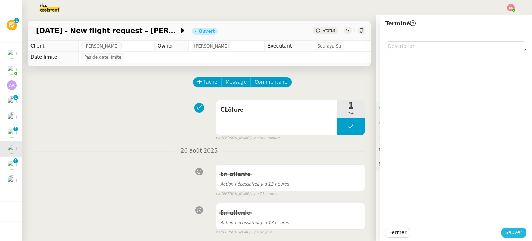
click at [508, 233] on span "Sauver" at bounding box center [513, 232] width 17 height 8
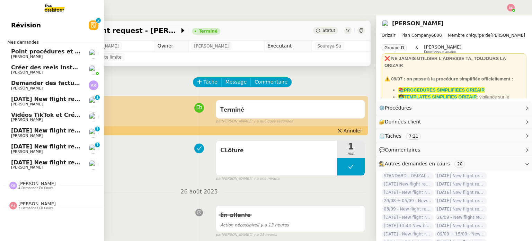
click at [34, 159] on span "[DATE] New flight request - [PERSON_NAME]" at bounding box center [80, 162] width 139 height 7
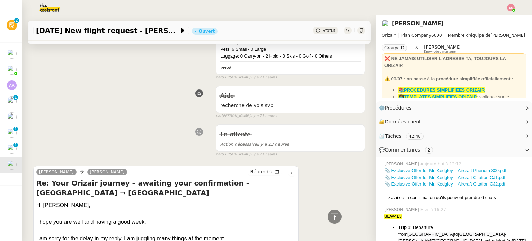
scroll to position [554, 0]
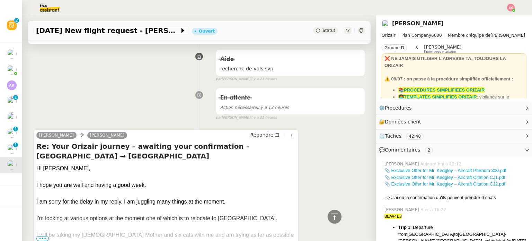
click at [41, 236] on span "•••" at bounding box center [42, 238] width 12 height 5
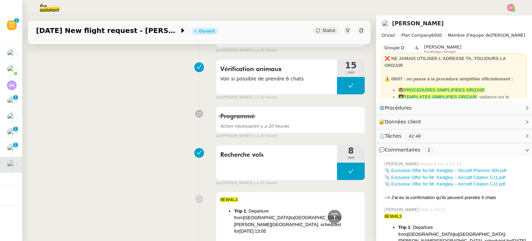
scroll to position [277, 0]
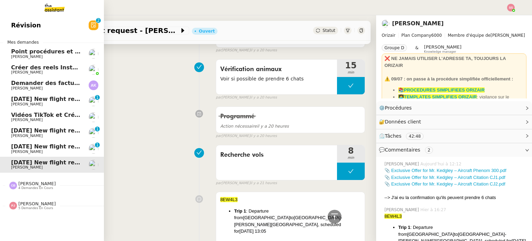
click at [35, 148] on span "[DATE] New flight request - [PERSON_NAME]" at bounding box center [80, 146] width 139 height 7
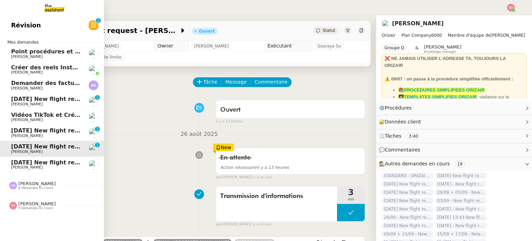
click at [58, 88] on span "[PERSON_NAME]" at bounding box center [46, 88] width 70 height 4
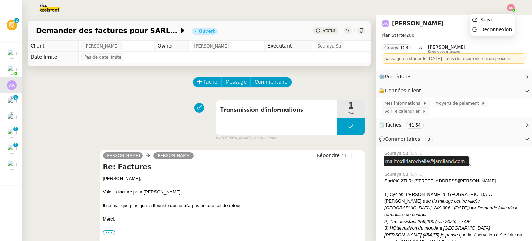
click at [511, 7] on img at bounding box center [511, 8] width 8 height 8
click at [501, 17] on li "Suivi" at bounding box center [491, 20] width 45 height 10
